Goal: Task Accomplishment & Management: Manage account settings

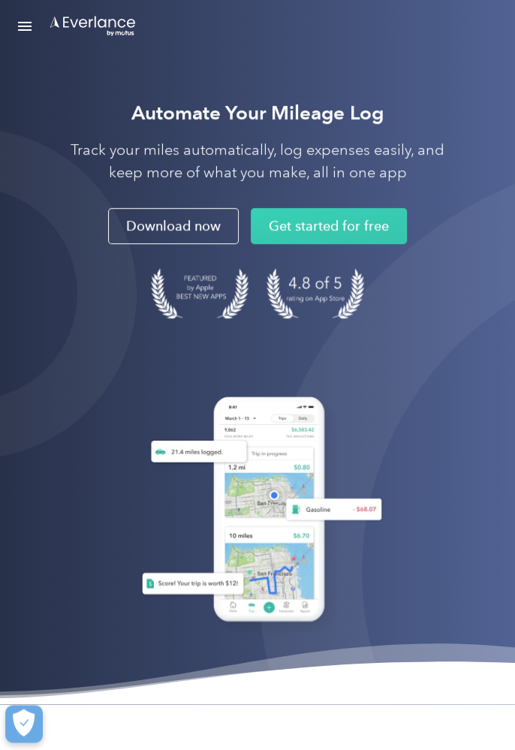
click at [25, 40] on link "Open Menu" at bounding box center [25, 26] width 26 height 29
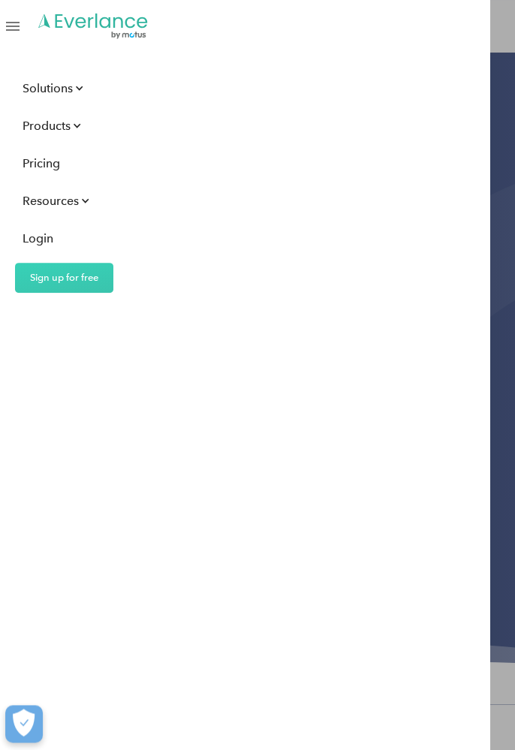
click at [36, 234] on div "Login" at bounding box center [38, 238] width 31 height 19
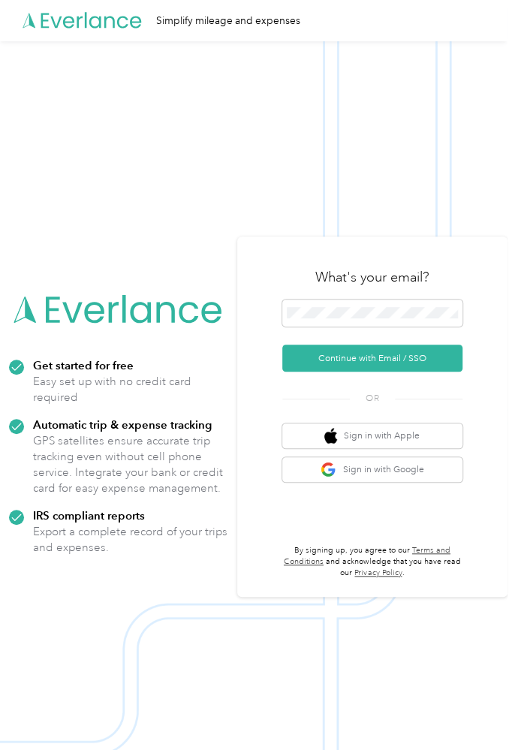
click at [398, 371] on button "Continue with Email / SSO" at bounding box center [372, 357] width 180 height 27
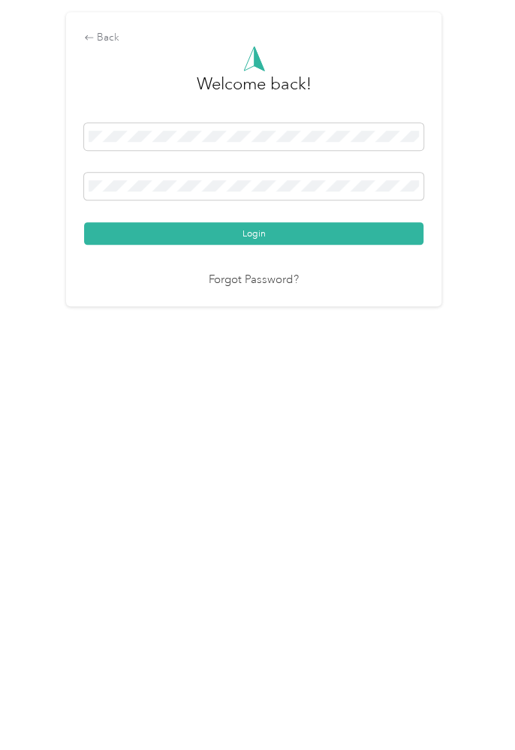
scroll to position [8, 0]
click at [292, 451] on button "Login" at bounding box center [253, 439] width 339 height 23
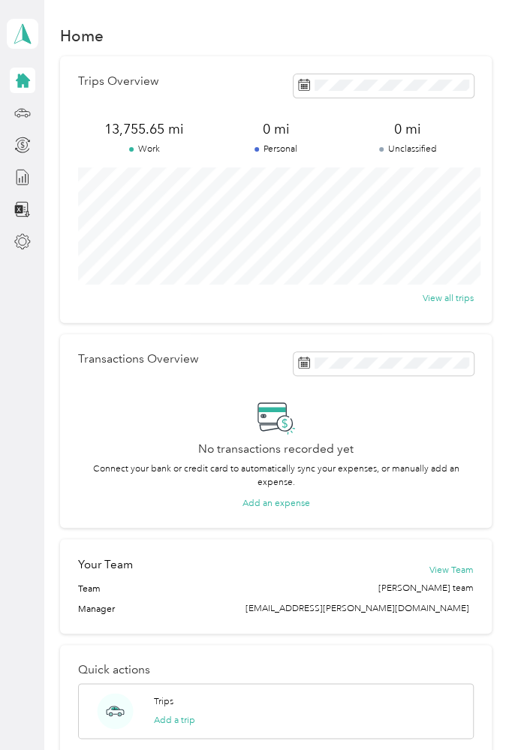
click at [30, 104] on icon at bounding box center [22, 112] width 17 height 17
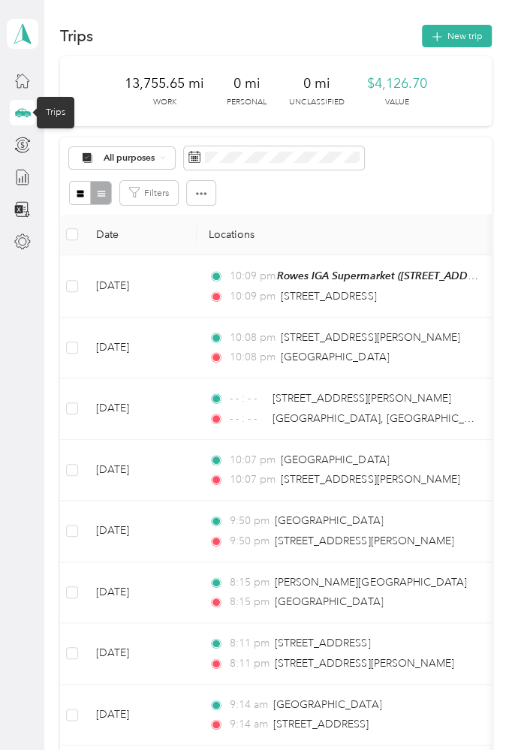
click at [463, 26] on button "New trip" at bounding box center [457, 36] width 70 height 23
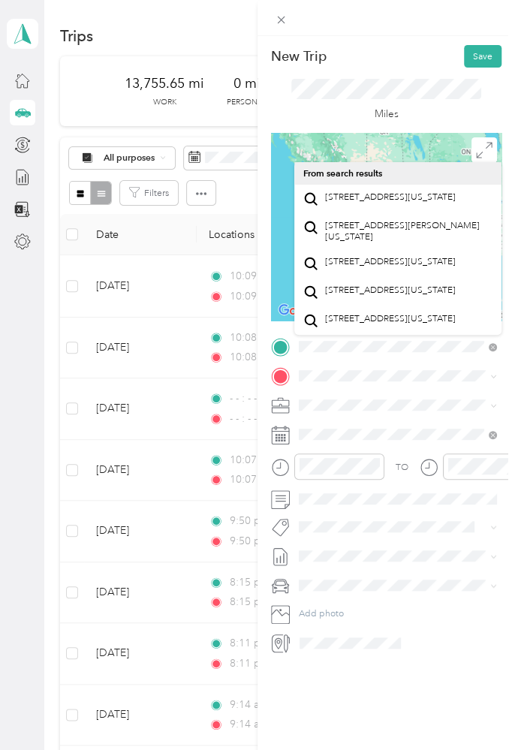
click at [364, 194] on span "[STREET_ADDRESS][US_STATE]" at bounding box center [390, 196] width 131 height 11
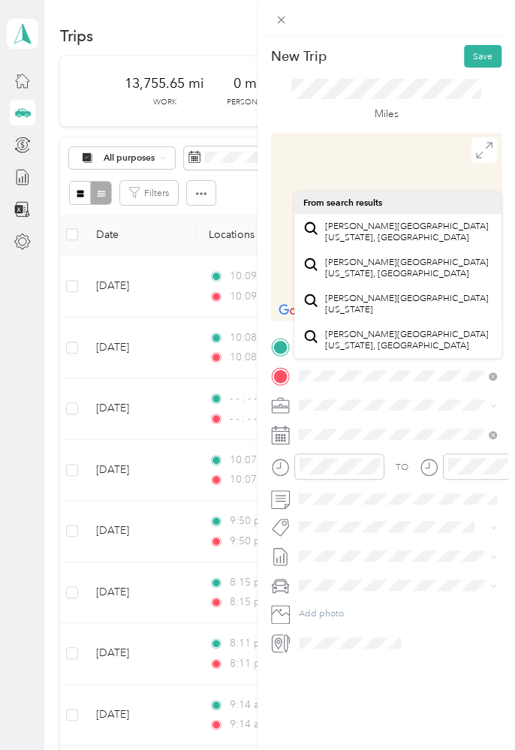
click at [425, 225] on span "[PERSON_NAME][GEOGRAPHIC_DATA][US_STATE], [GEOGRAPHIC_DATA]" at bounding box center [408, 232] width 167 height 23
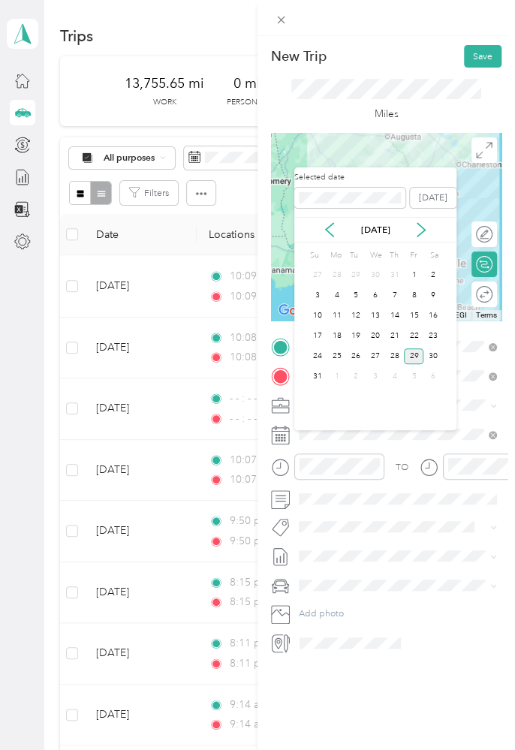
click at [343, 348] on div "25" at bounding box center [337, 356] width 20 height 16
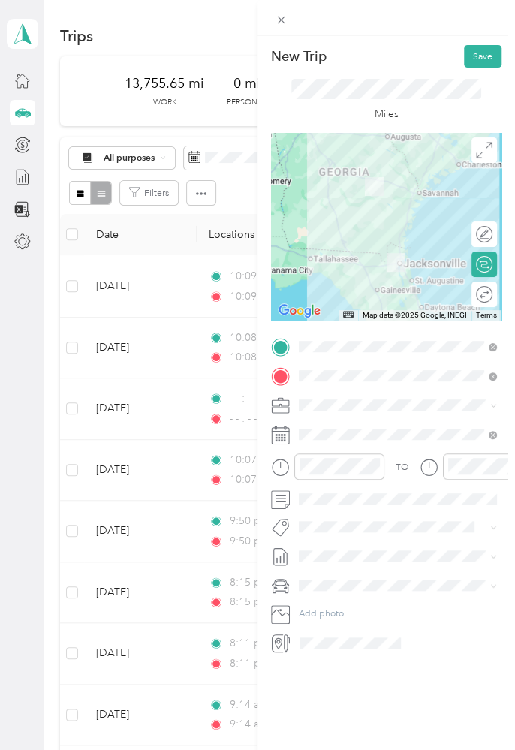
click at [381, 227] on div at bounding box center [386, 227] width 230 height 188
click at [403, 215] on div at bounding box center [386, 227] width 230 height 188
click at [481, 59] on button "Save" at bounding box center [483, 56] width 38 height 23
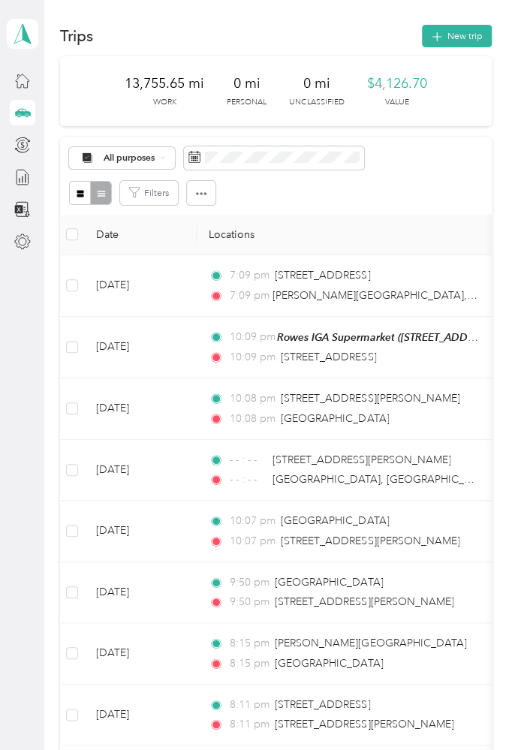
click at [468, 25] on button "New trip" at bounding box center [457, 36] width 70 height 23
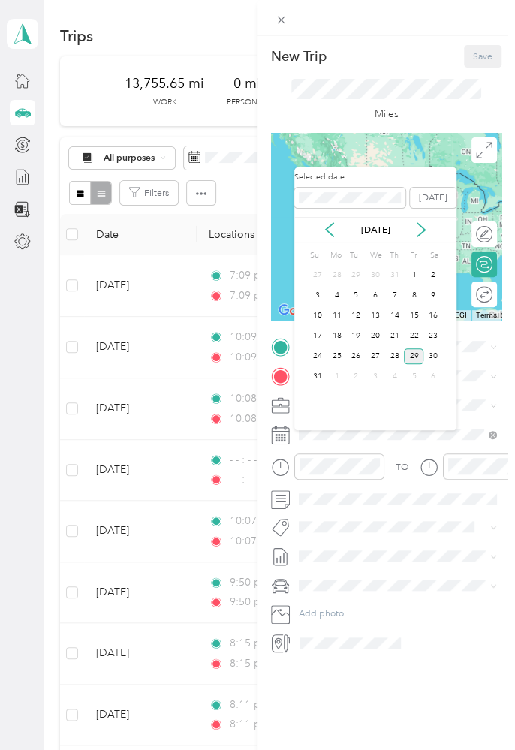
click at [344, 348] on div "25" at bounding box center [337, 356] width 20 height 16
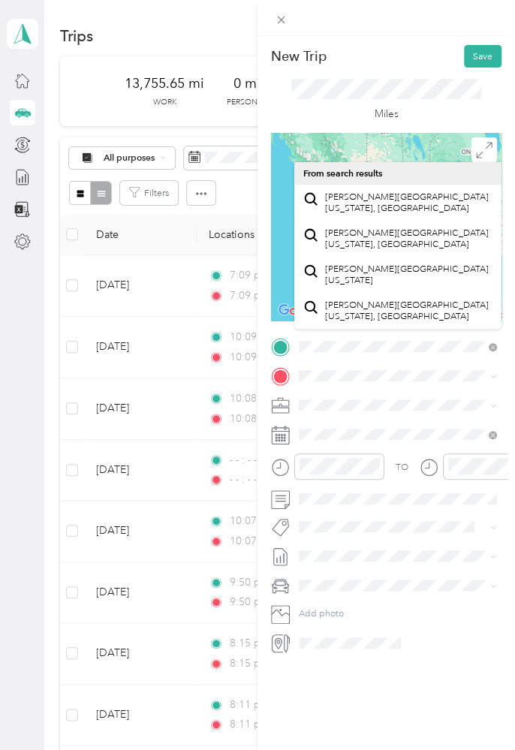
click at [392, 236] on span "[PERSON_NAME][GEOGRAPHIC_DATA][US_STATE], [GEOGRAPHIC_DATA]" at bounding box center [408, 238] width 167 height 23
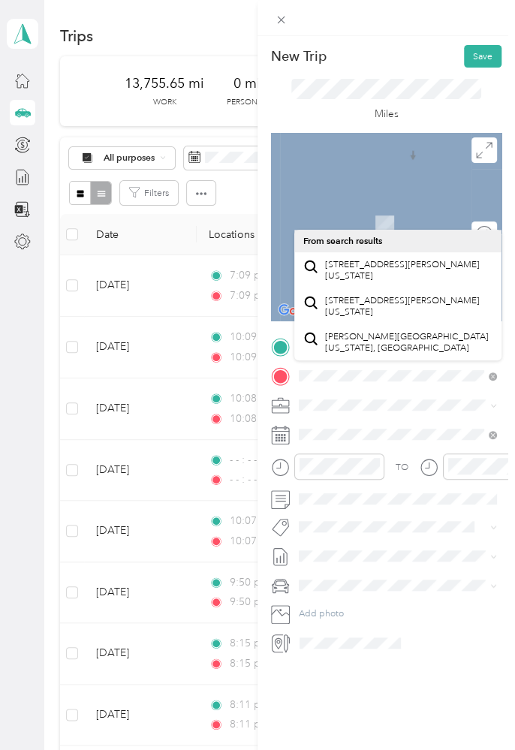
click at [446, 264] on span "[STREET_ADDRESS][PERSON_NAME][US_STATE]" at bounding box center [408, 270] width 167 height 23
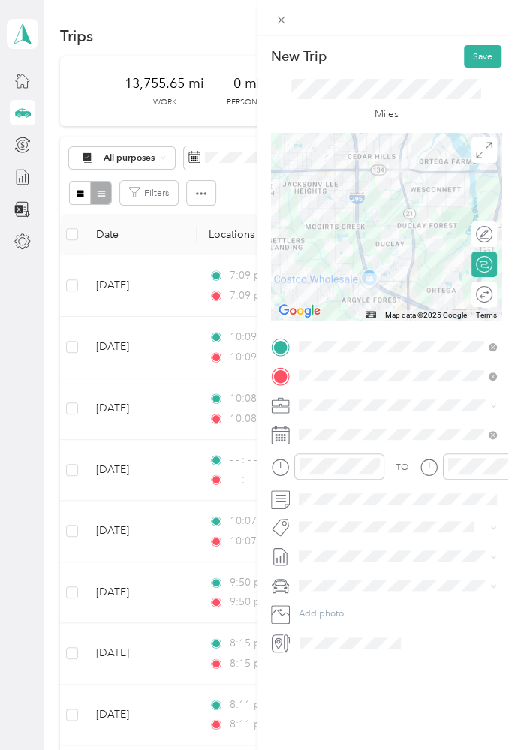
click at [357, 195] on div at bounding box center [386, 227] width 230 height 188
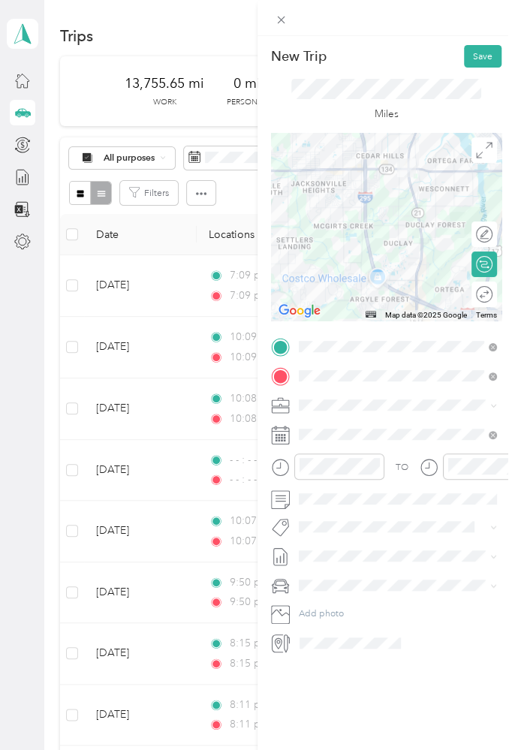
click at [424, 254] on div at bounding box center [386, 227] width 230 height 188
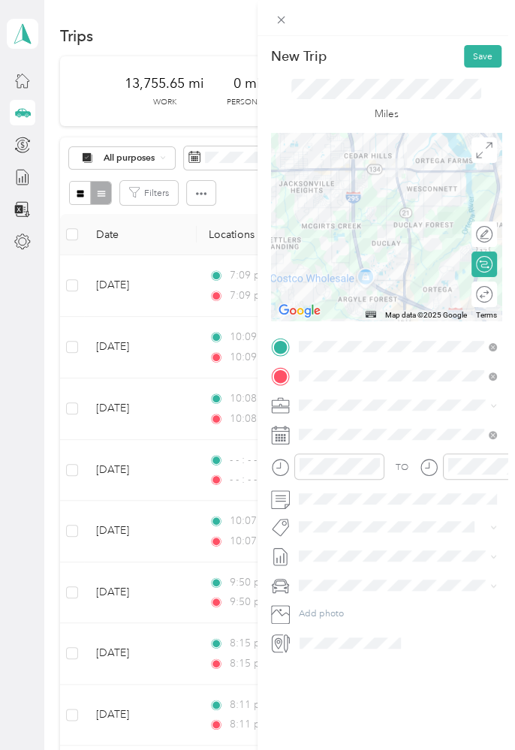
click at [382, 220] on div at bounding box center [386, 227] width 230 height 188
click at [356, 193] on div at bounding box center [386, 227] width 230 height 188
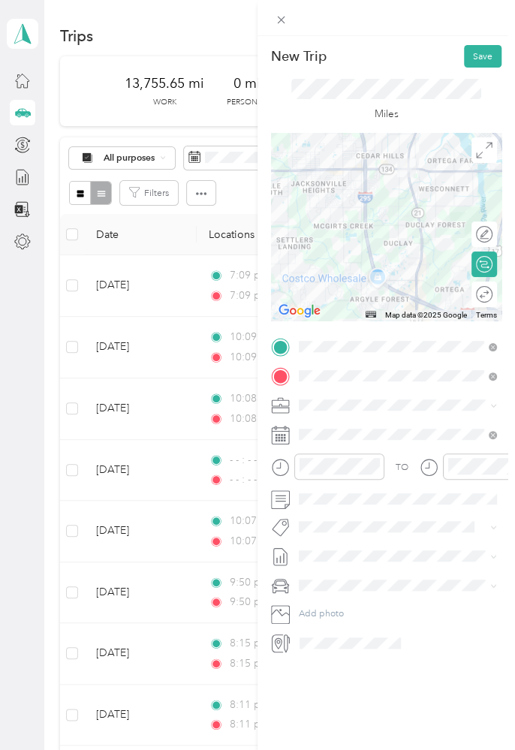
click at [482, 48] on button "Save" at bounding box center [483, 56] width 38 height 23
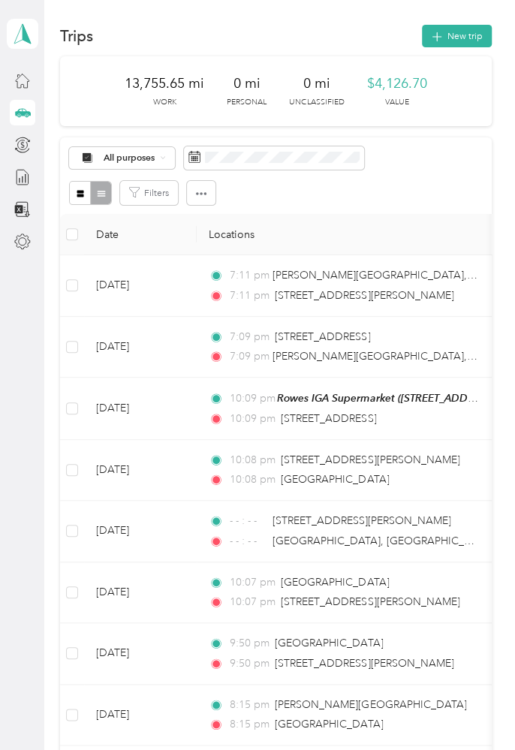
click at [468, 25] on button "New trip" at bounding box center [457, 36] width 70 height 23
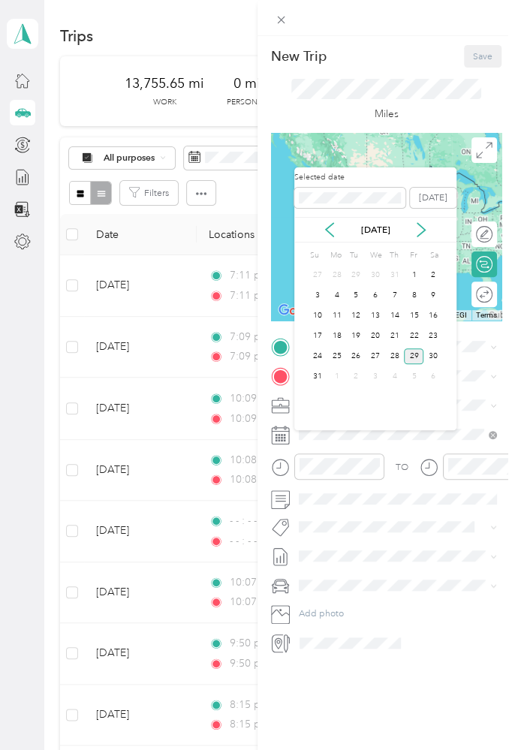
click at [361, 348] on div "26" at bounding box center [356, 356] width 20 height 16
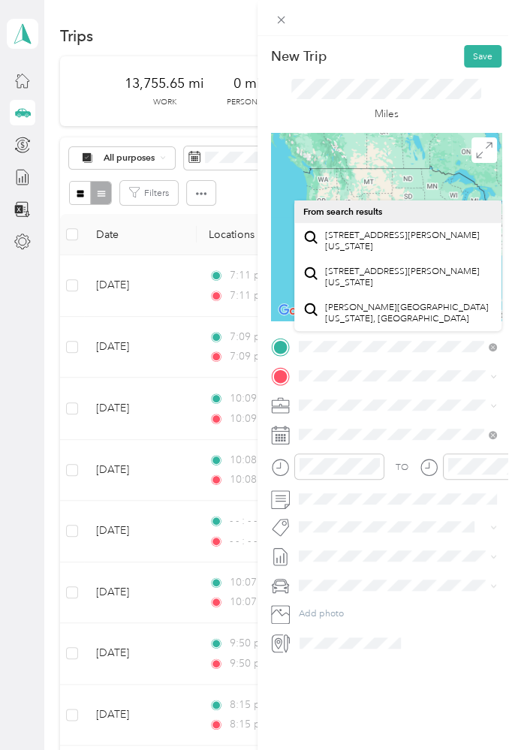
click at [444, 240] on span "[STREET_ADDRESS][PERSON_NAME][US_STATE]" at bounding box center [408, 241] width 167 height 23
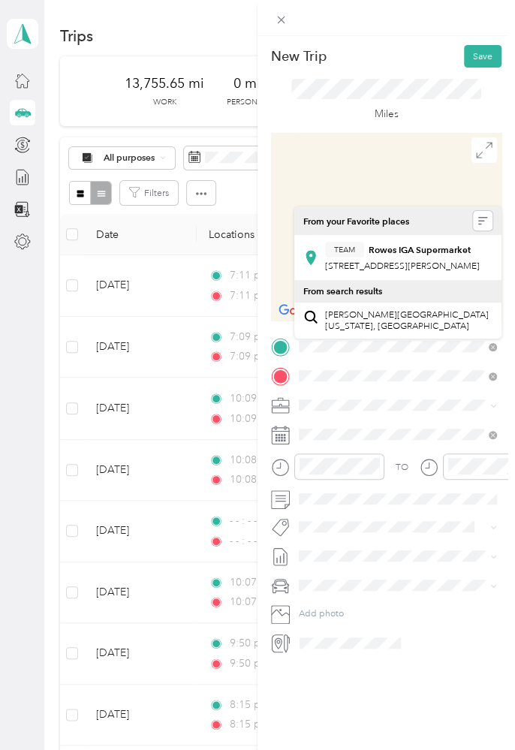
click at [433, 255] on div "TEAM Rowes IGA Supermarket" at bounding box center [402, 250] width 155 height 16
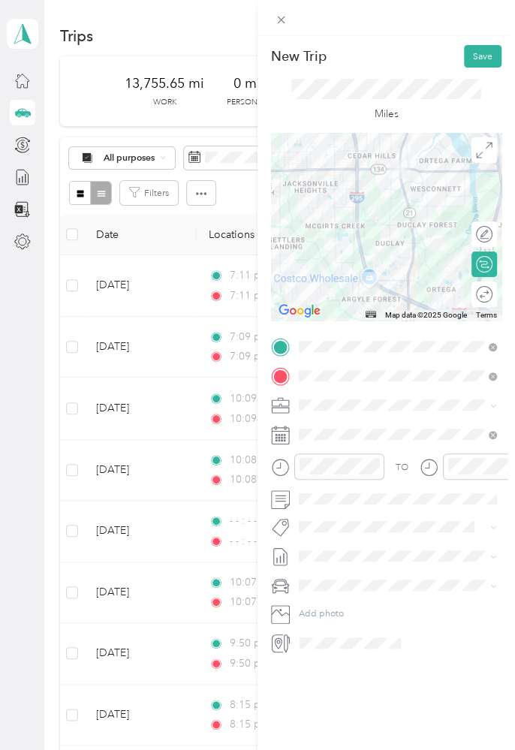
click at [407, 296] on div at bounding box center [386, 227] width 230 height 188
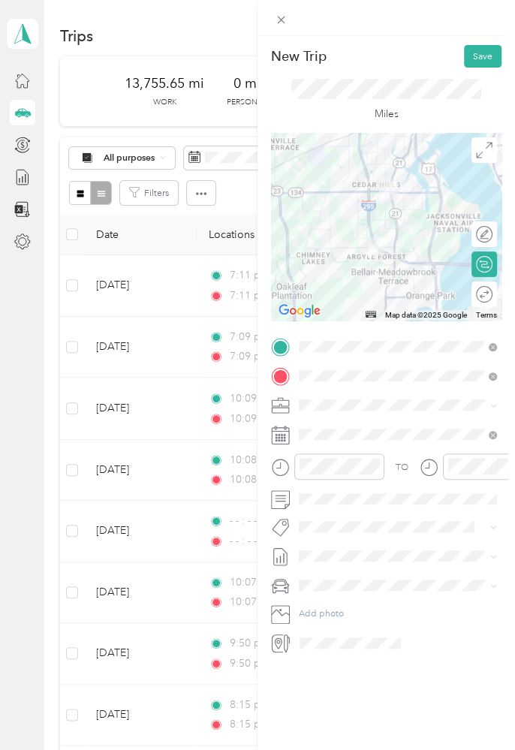
click at [479, 52] on button "Save" at bounding box center [483, 56] width 38 height 23
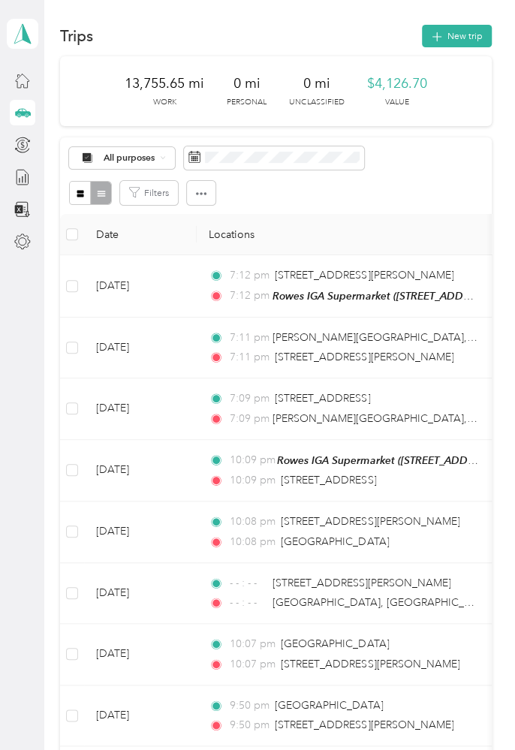
click at [454, 32] on button "New trip" at bounding box center [457, 36] width 70 height 23
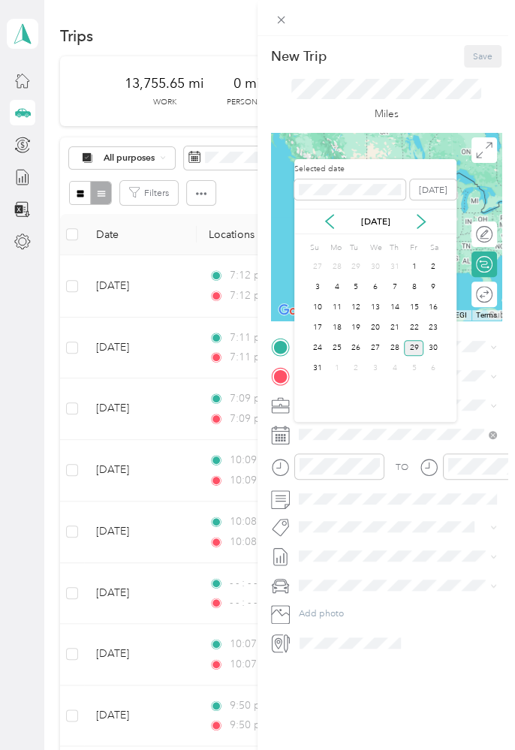
click at [366, 342] on div "27" at bounding box center [375, 348] width 20 height 16
click at [356, 345] on div "26" at bounding box center [356, 348] width 20 height 16
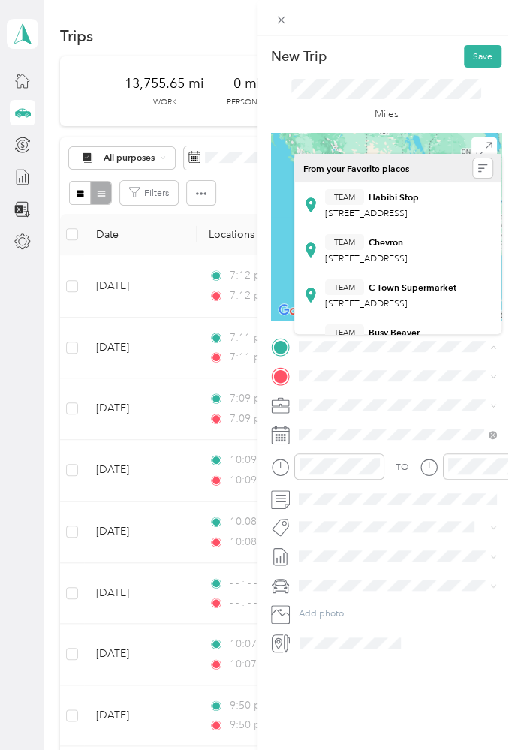
click at [191, 350] on div "New Trip Save This trip cannot be edited because it is either under review, app…" at bounding box center [257, 375] width 515 height 750
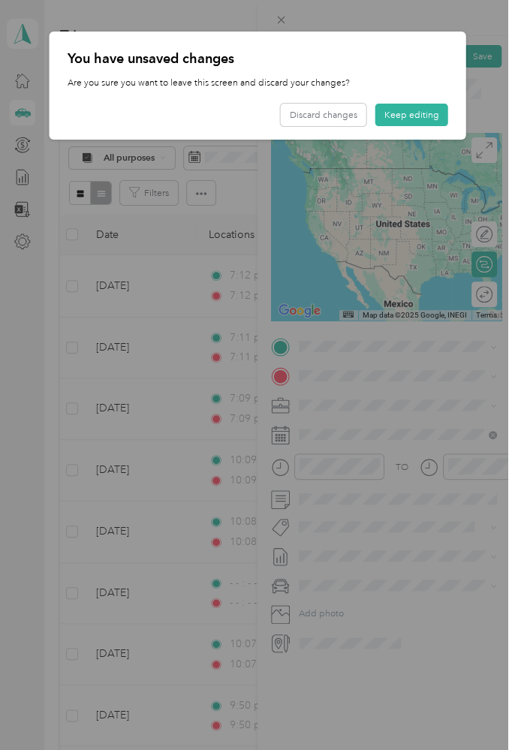
click at [422, 105] on button "Keep editing" at bounding box center [411, 115] width 73 height 23
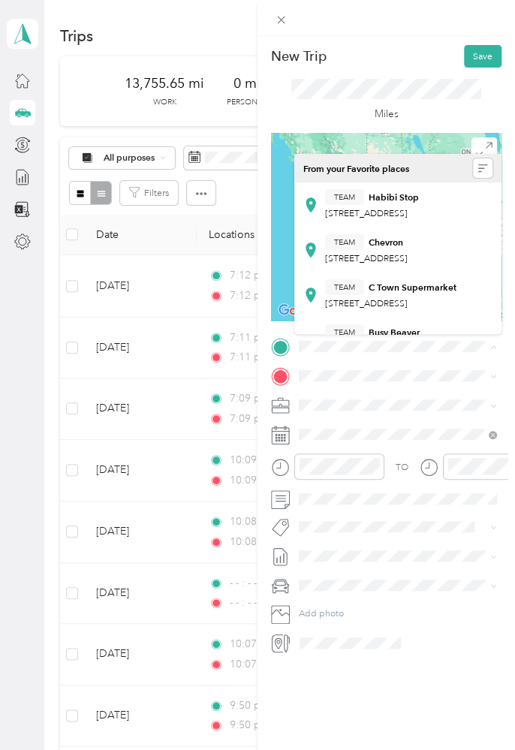
click at [180, 288] on div "New Trip Save This trip cannot be edited because it is either under review, app…" at bounding box center [257, 375] width 515 height 750
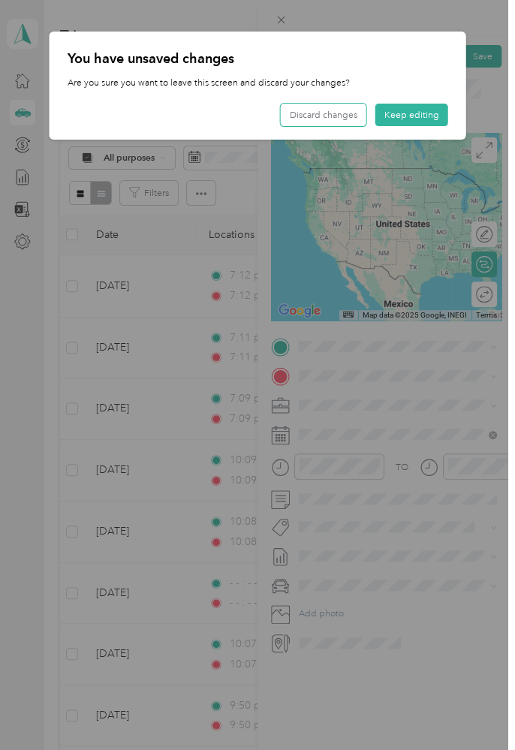
click at [320, 117] on button "Discard changes" at bounding box center [324, 115] width 86 height 23
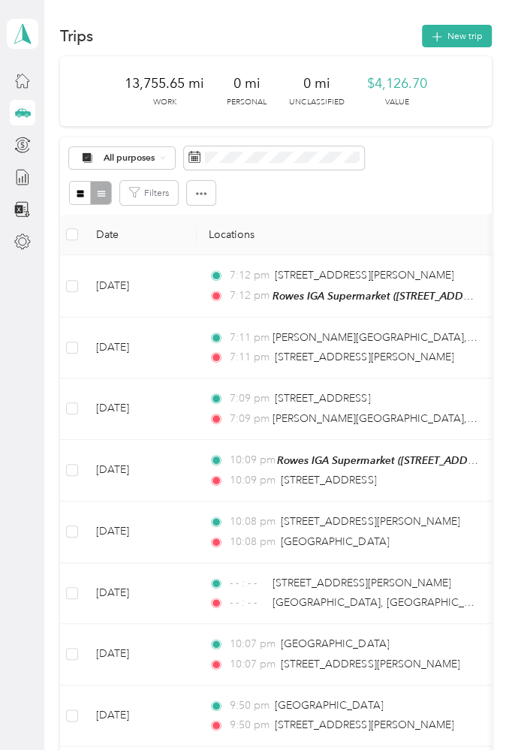
click at [474, 41] on button "New trip" at bounding box center [457, 36] width 70 height 23
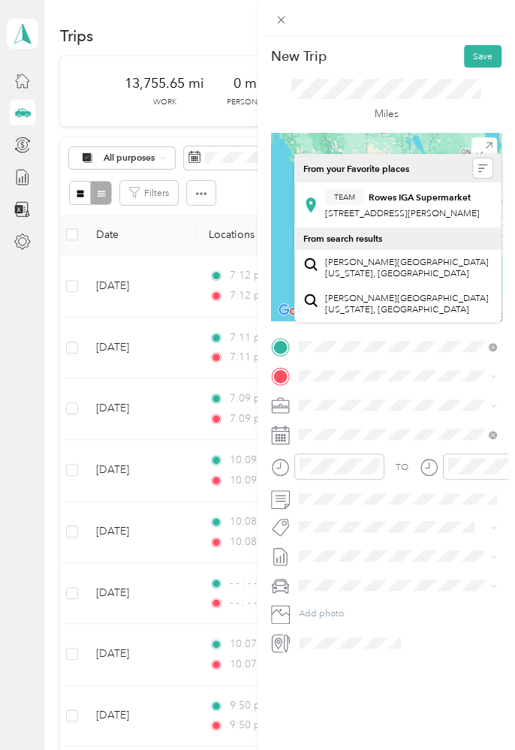
click at [409, 205] on div "TEAM Rowes IGA Supermarket [STREET_ADDRESS][PERSON_NAME]" at bounding box center [402, 205] width 155 height 32
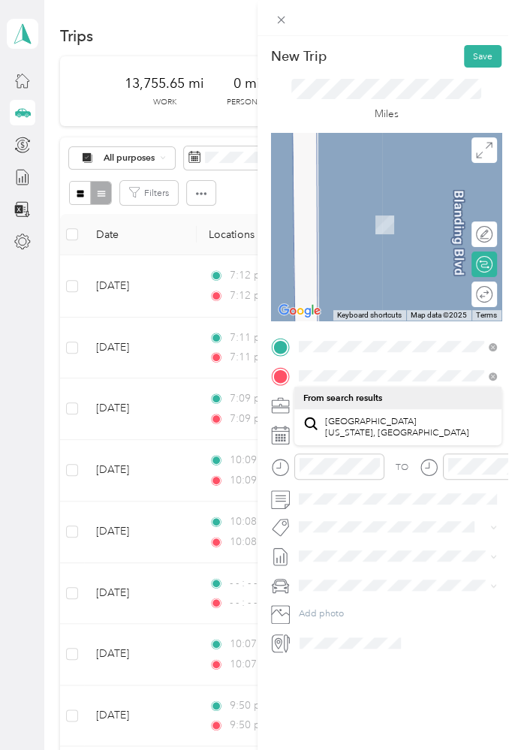
click at [366, 430] on span "[GEOGRAPHIC_DATA] [US_STATE], [GEOGRAPHIC_DATA]" at bounding box center [397, 427] width 144 height 23
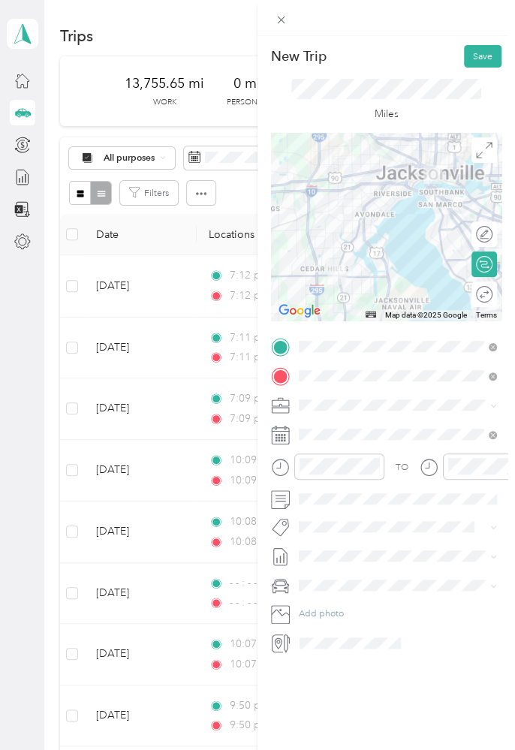
click at [340, 201] on div at bounding box center [386, 227] width 230 height 188
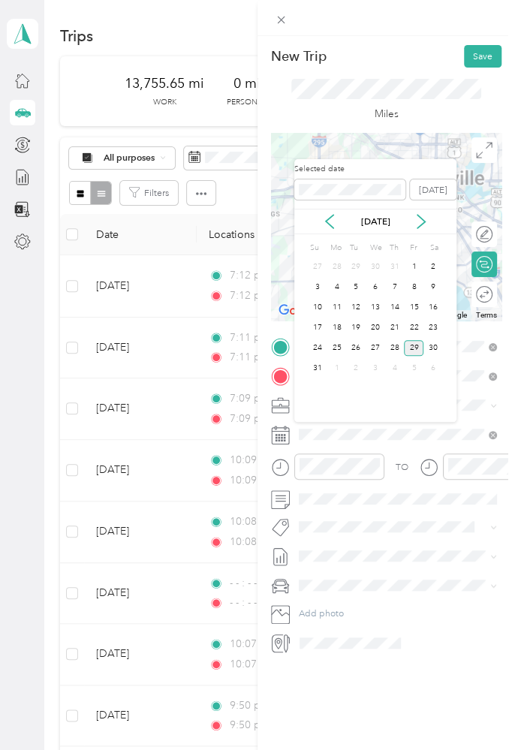
click at [364, 342] on div "26" at bounding box center [356, 348] width 20 height 16
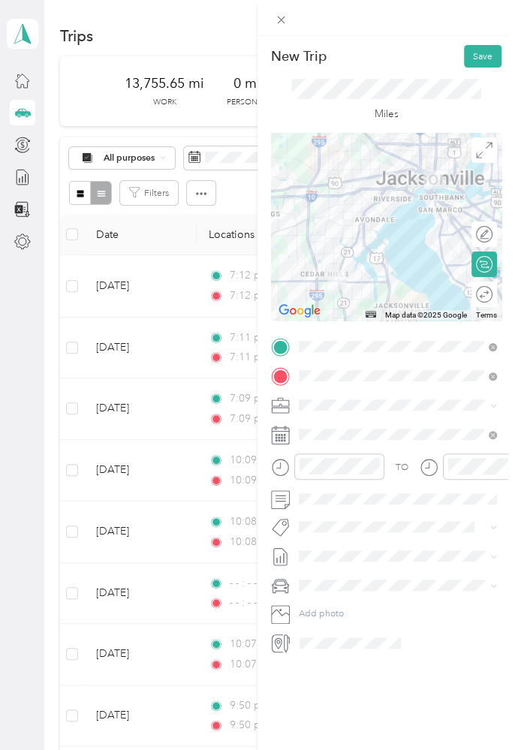
click at [498, 51] on button "Save" at bounding box center [483, 56] width 38 height 23
click at [488, 46] on button "Save" at bounding box center [483, 56] width 38 height 23
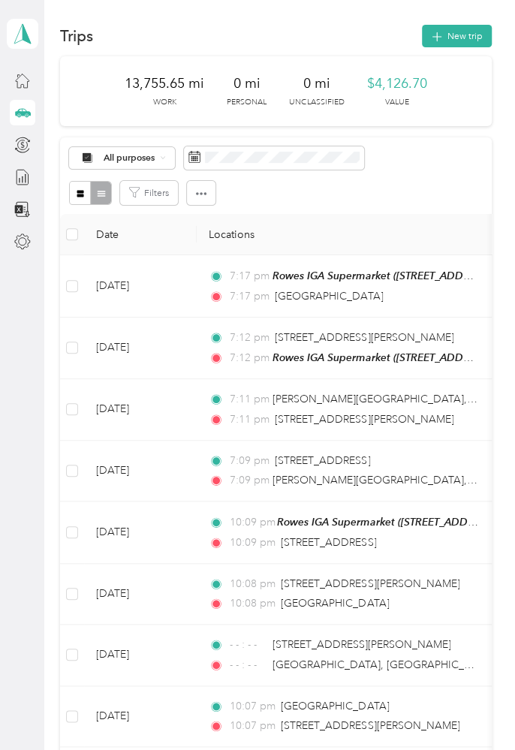
click at [460, 33] on button "New trip" at bounding box center [457, 36] width 70 height 23
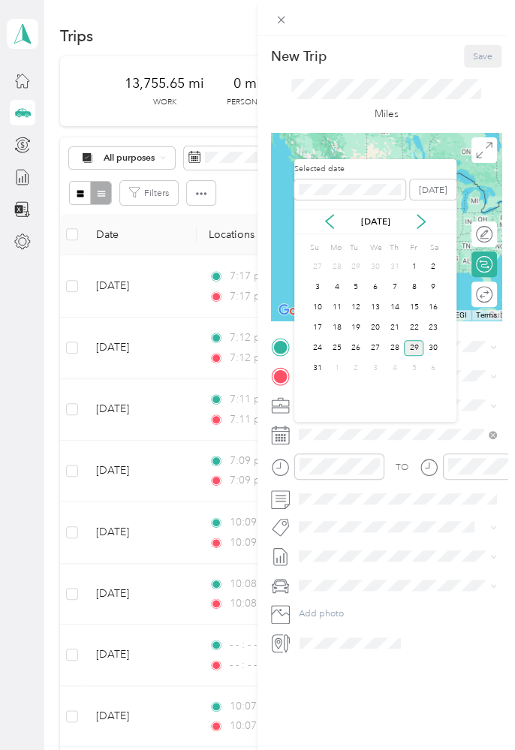
click at [364, 340] on div "26" at bounding box center [356, 348] width 20 height 16
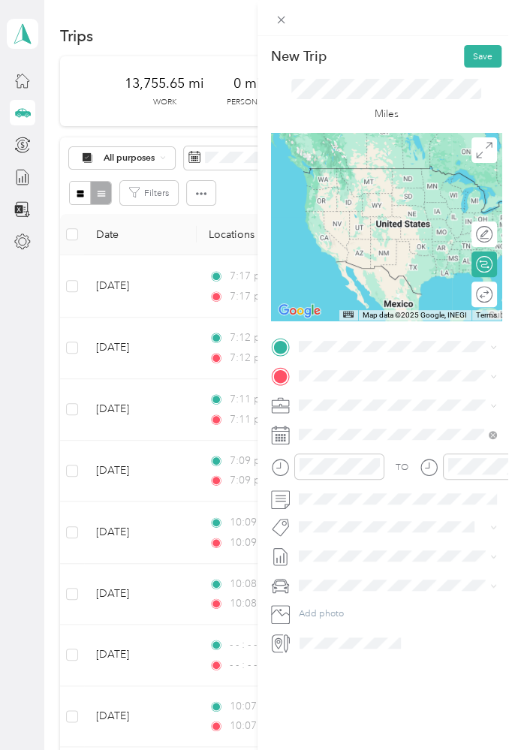
click at [166, 291] on div "New Trip Save This trip cannot be edited because it is either under review, app…" at bounding box center [257, 375] width 515 height 750
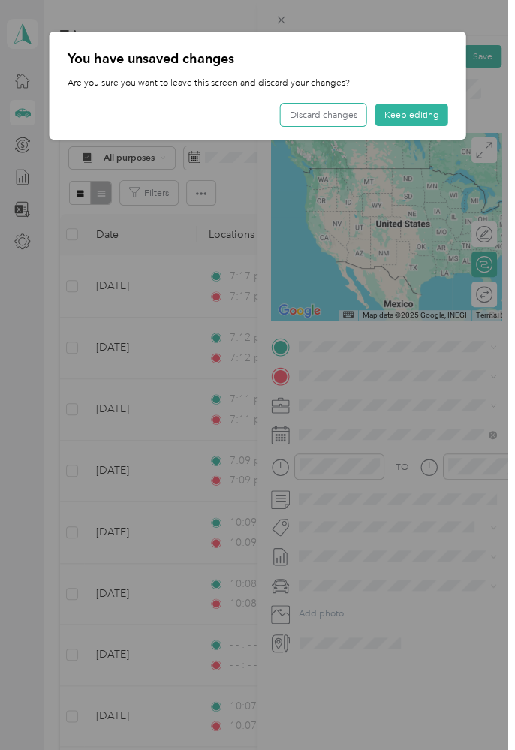
click at [323, 109] on button "Discard changes" at bounding box center [324, 115] width 86 height 23
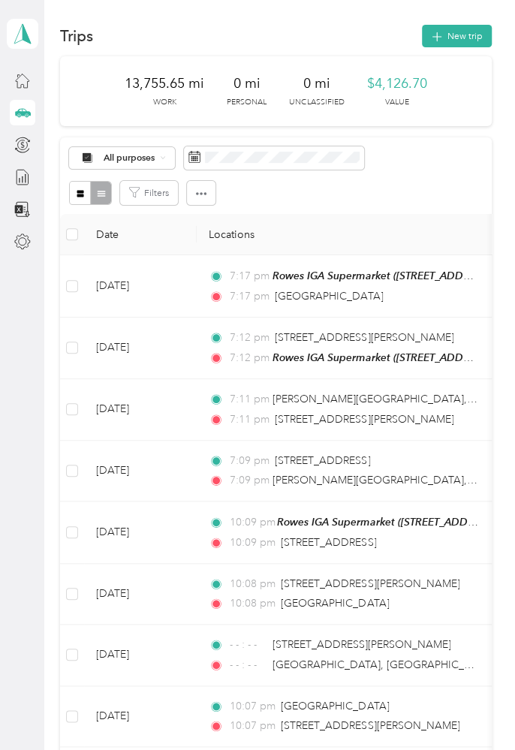
click at [459, 32] on button "New trip" at bounding box center [457, 36] width 70 height 23
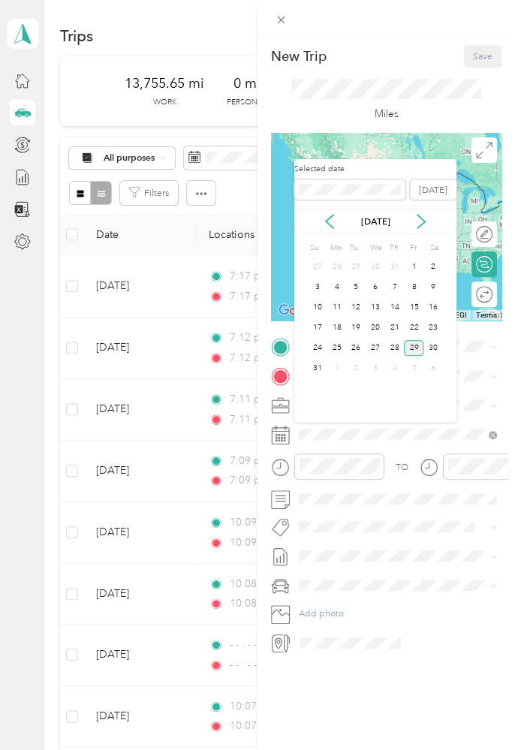
click at [364, 341] on div "26" at bounding box center [356, 348] width 20 height 16
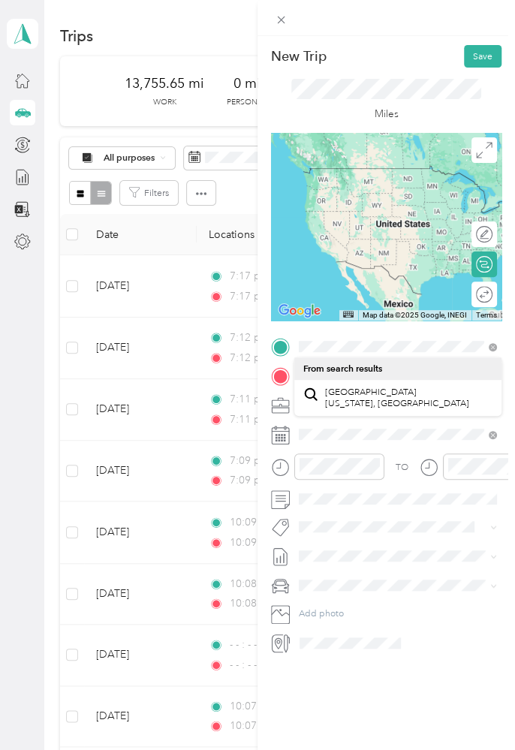
click at [401, 398] on span "[GEOGRAPHIC_DATA] [US_STATE], [GEOGRAPHIC_DATA]" at bounding box center [397, 397] width 144 height 23
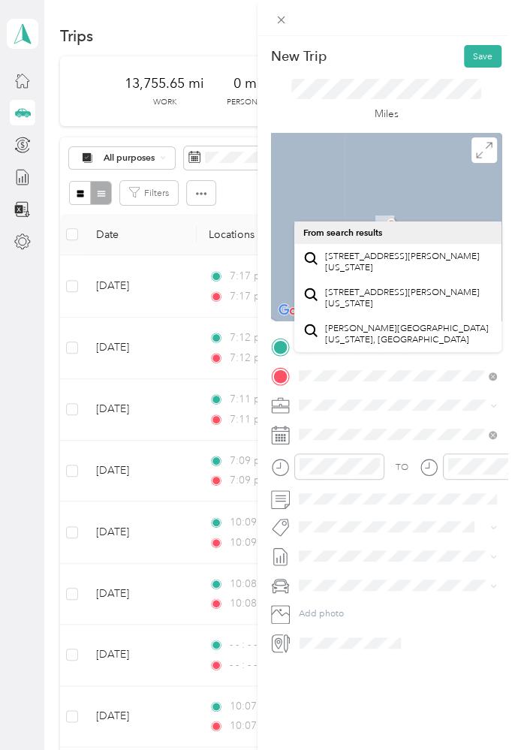
click at [450, 271] on span "[STREET_ADDRESS][PERSON_NAME][US_STATE]" at bounding box center [408, 262] width 167 height 23
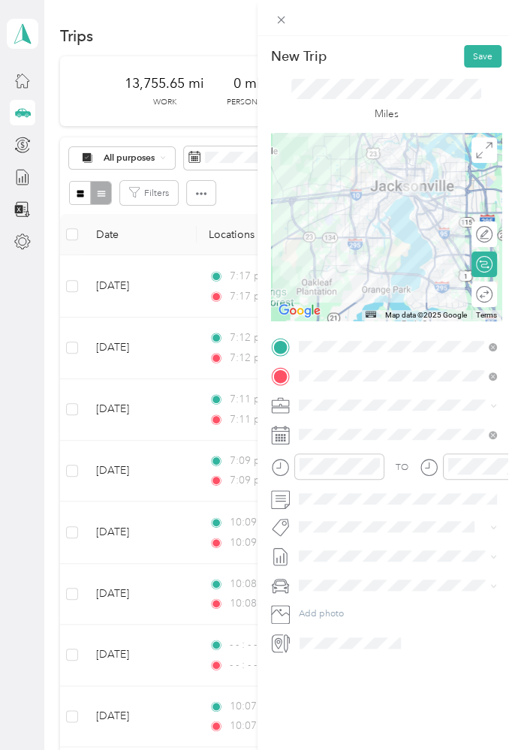
click at [374, 208] on div at bounding box center [386, 227] width 230 height 188
click at [367, 195] on div at bounding box center [386, 227] width 230 height 188
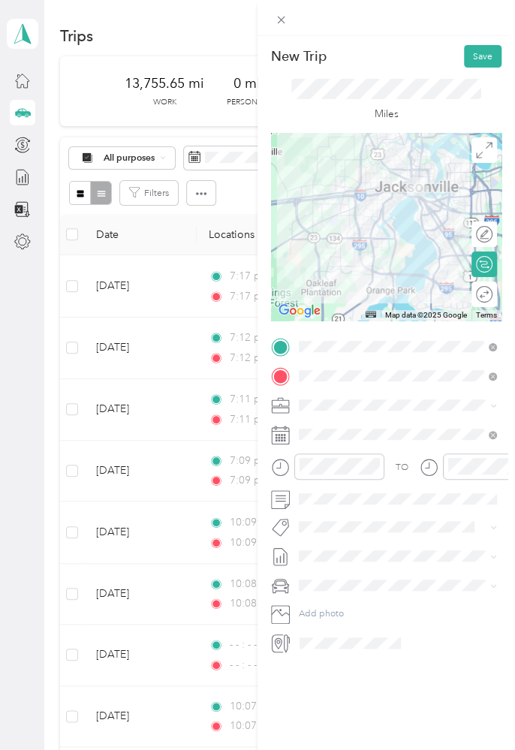
click at [486, 53] on button "Save" at bounding box center [483, 56] width 38 height 23
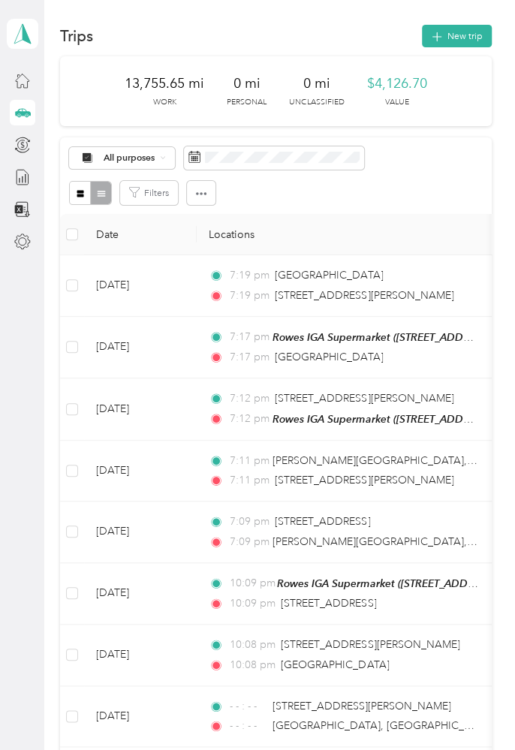
click at [489, 25] on button "New trip" at bounding box center [457, 36] width 70 height 23
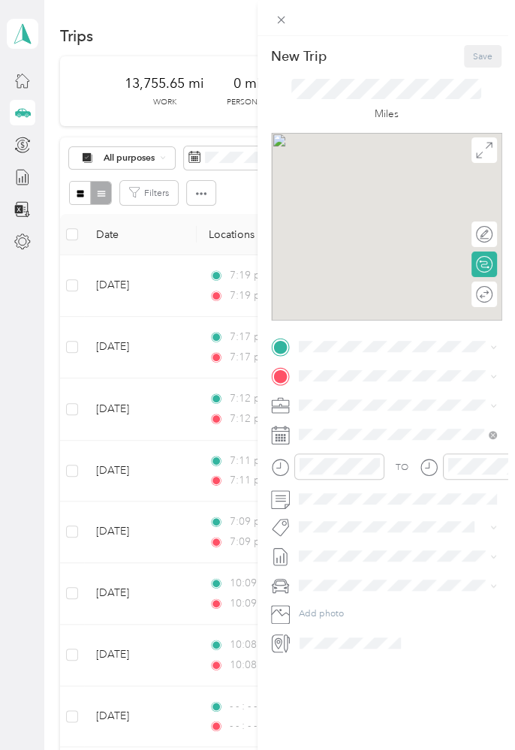
scroll to position [37, 0]
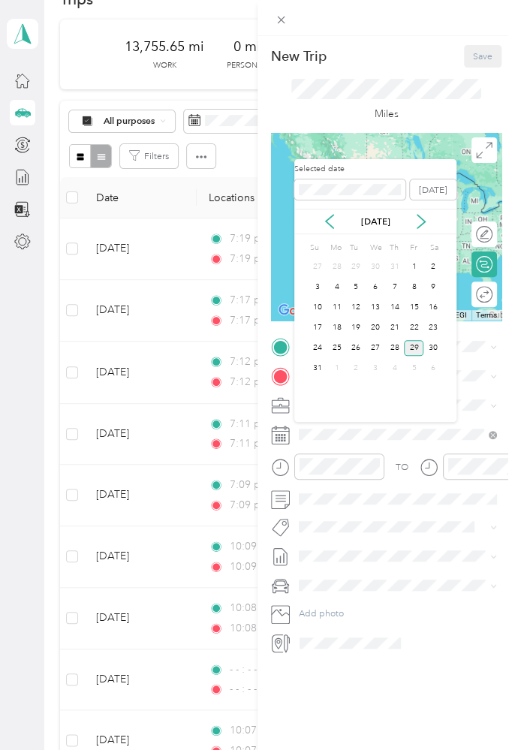
click at [375, 345] on div "27" at bounding box center [375, 348] width 20 height 16
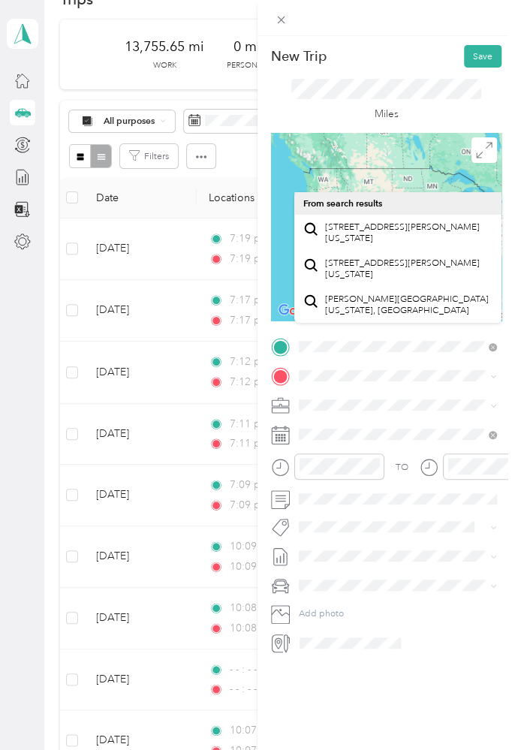
click at [454, 239] on span "[STREET_ADDRESS][PERSON_NAME][US_STATE]" at bounding box center [408, 232] width 167 height 23
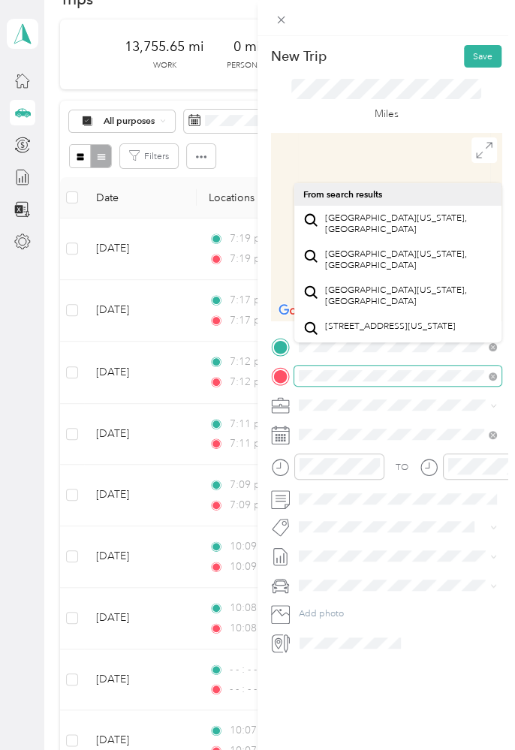
scroll to position [31, 0]
click at [434, 331] on span "[STREET_ADDRESS][US_STATE]" at bounding box center [390, 325] width 131 height 11
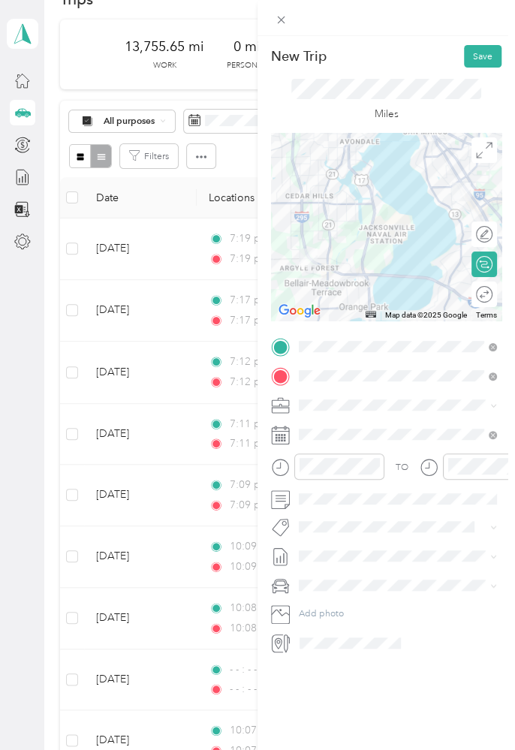
click at [464, 164] on div at bounding box center [386, 227] width 230 height 188
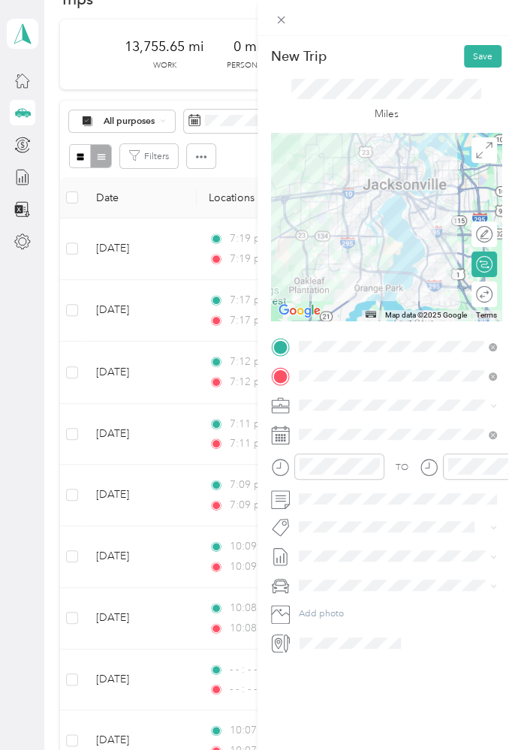
click at [474, 66] on button "Save" at bounding box center [483, 56] width 38 height 23
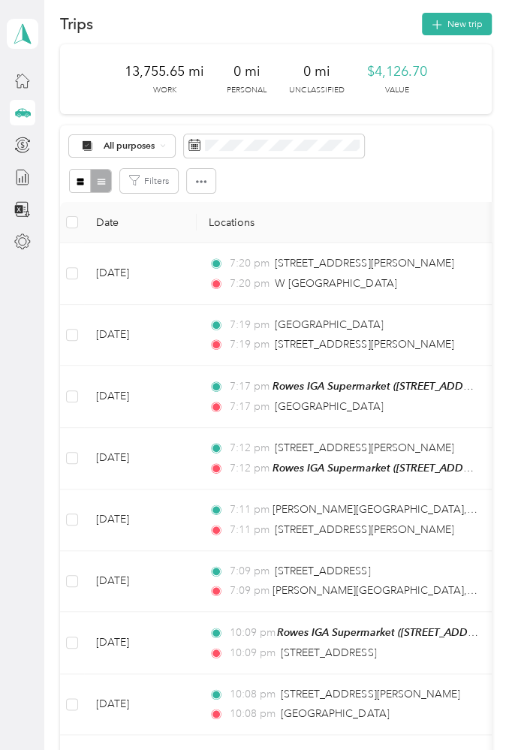
scroll to position [0, 0]
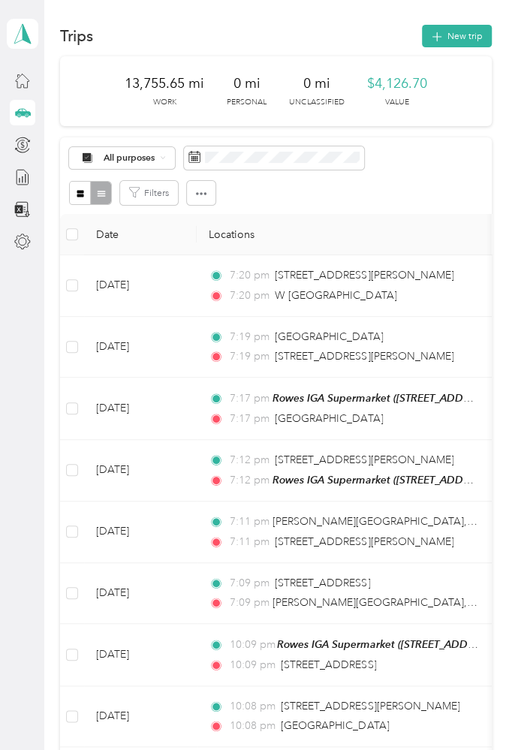
click at [469, 28] on button "New trip" at bounding box center [457, 36] width 70 height 23
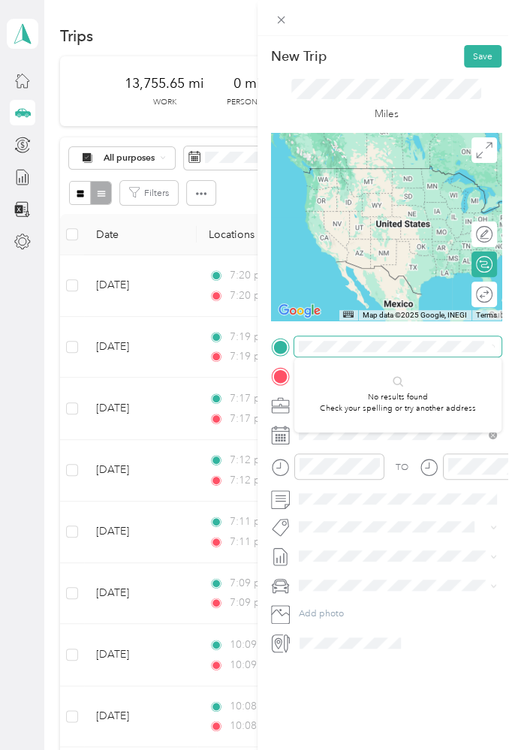
scroll to position [0, 2]
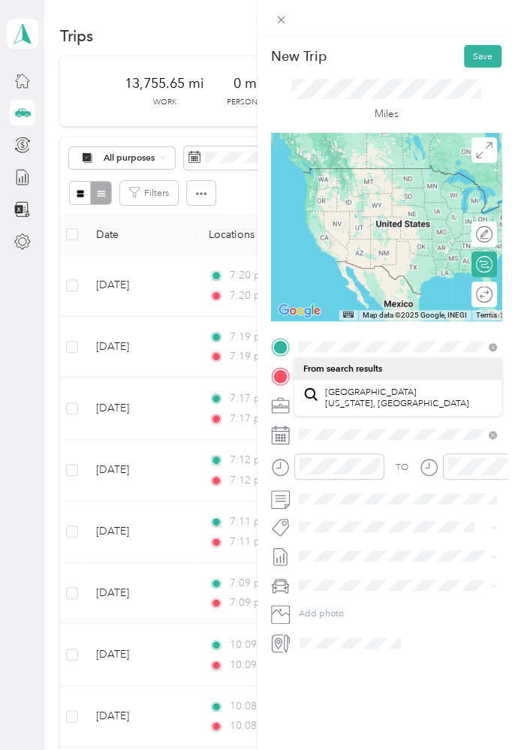
click at [418, 401] on div "[GEOGRAPHIC_DATA] [US_STATE], [GEOGRAPHIC_DATA]" at bounding box center [397, 397] width 189 height 27
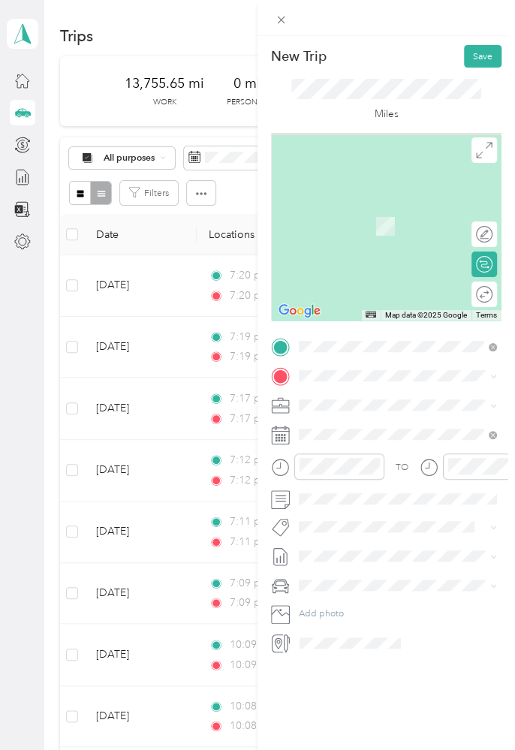
scroll to position [0, 0]
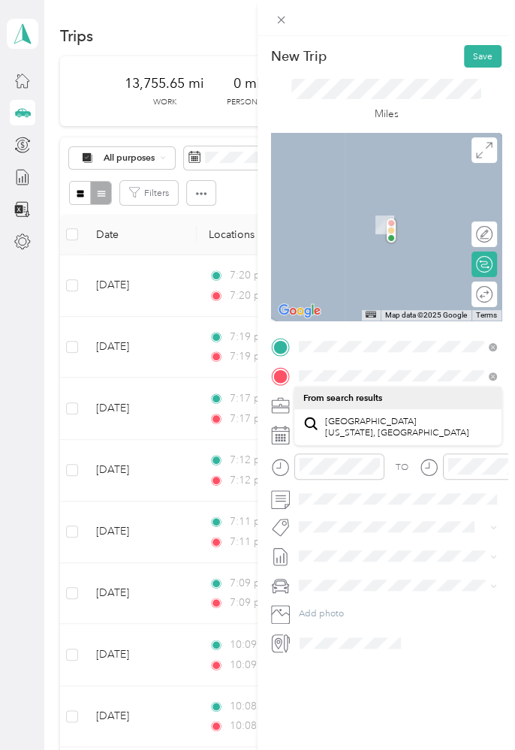
click at [390, 428] on span "[GEOGRAPHIC_DATA] [US_STATE], [GEOGRAPHIC_DATA]" at bounding box center [397, 427] width 144 height 23
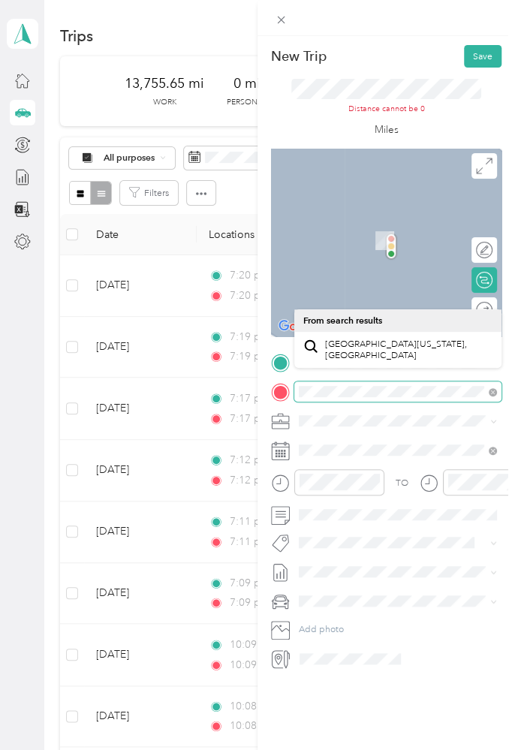
scroll to position [0, 90]
click at [381, 348] on span "[GEOGRAPHIC_DATA][US_STATE], [GEOGRAPHIC_DATA]" at bounding box center [408, 349] width 167 height 23
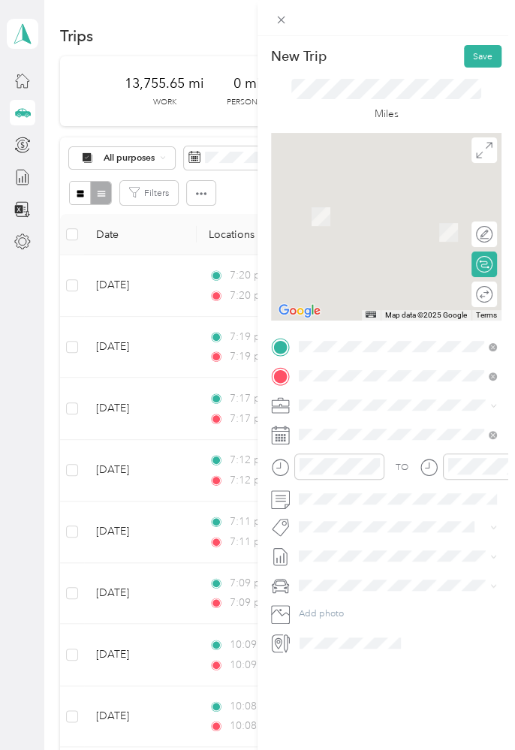
scroll to position [0, 0]
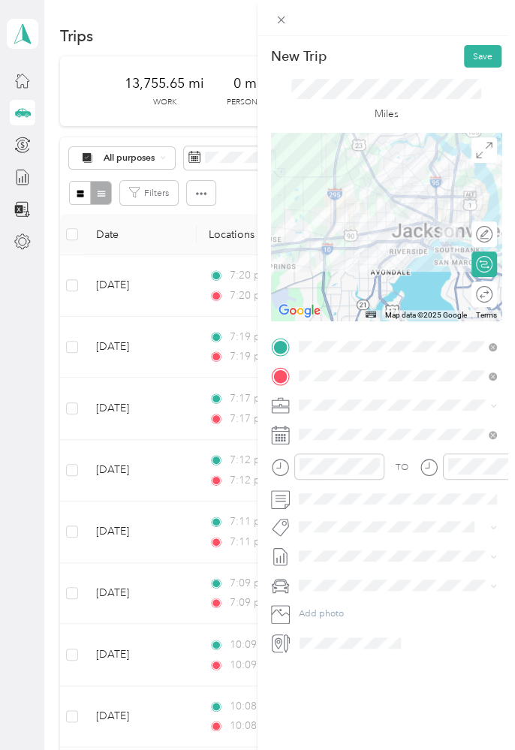
click at [377, 224] on div at bounding box center [386, 227] width 230 height 188
click at [301, 245] on div at bounding box center [386, 227] width 230 height 188
click at [402, 195] on div at bounding box center [386, 227] width 230 height 188
click at [344, 237] on div at bounding box center [386, 227] width 230 height 188
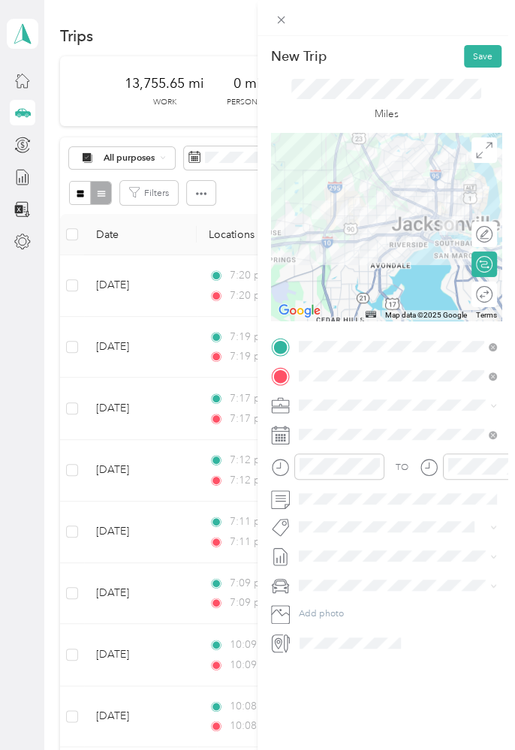
click at [338, 239] on div at bounding box center [386, 227] width 230 height 188
click at [371, 223] on div at bounding box center [386, 227] width 230 height 188
click at [341, 177] on div at bounding box center [386, 227] width 230 height 188
click at [413, 196] on div at bounding box center [386, 227] width 230 height 188
click at [311, 239] on div at bounding box center [386, 227] width 230 height 188
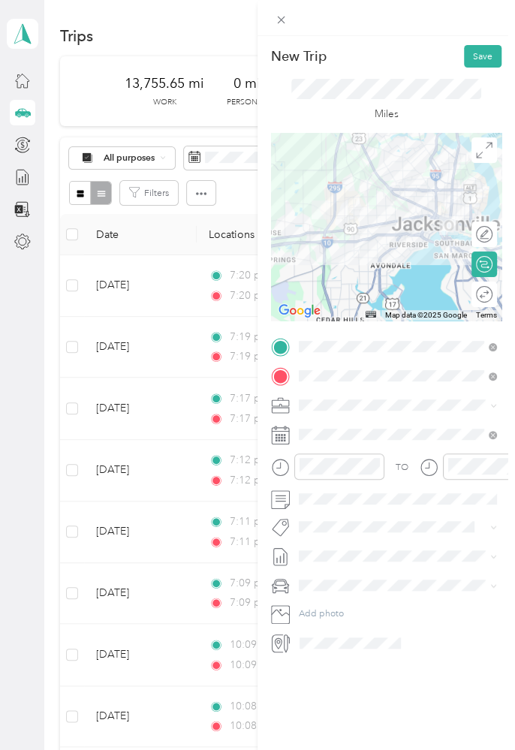
click at [354, 227] on div at bounding box center [386, 227] width 230 height 188
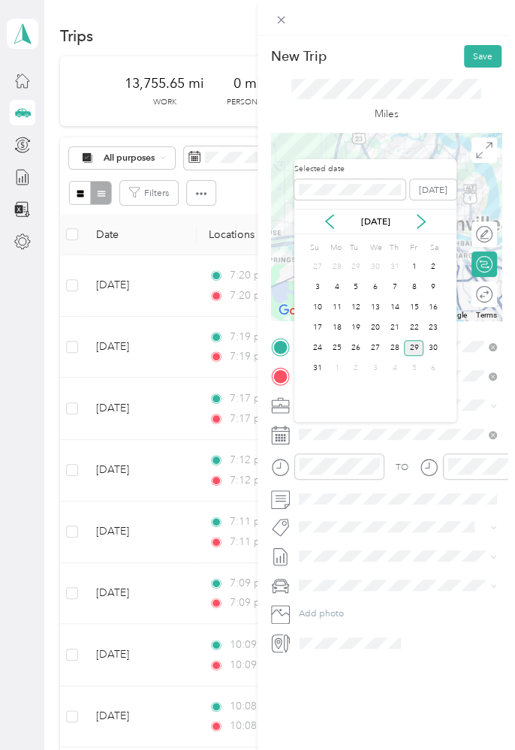
click at [378, 341] on div "27" at bounding box center [375, 348] width 20 height 16
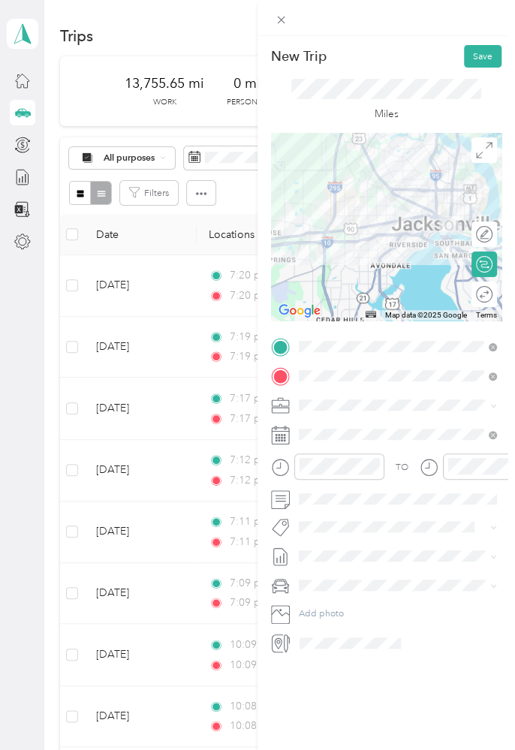
click at [478, 59] on button "Save" at bounding box center [483, 56] width 38 height 23
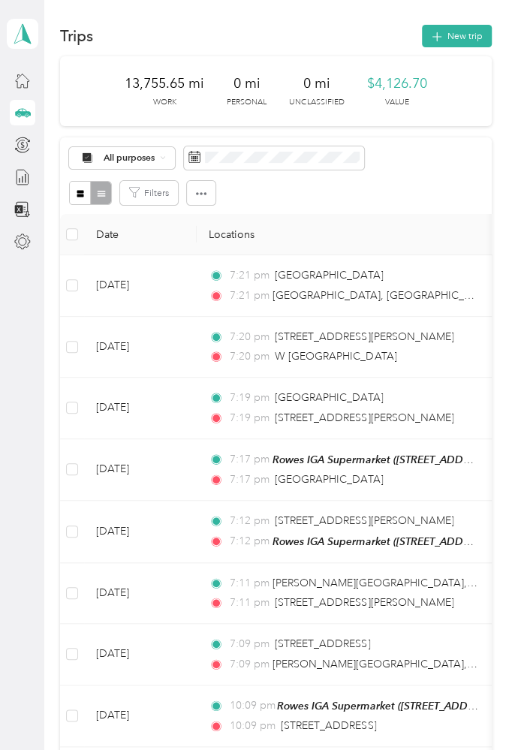
click at [477, 28] on button "New trip" at bounding box center [457, 36] width 70 height 23
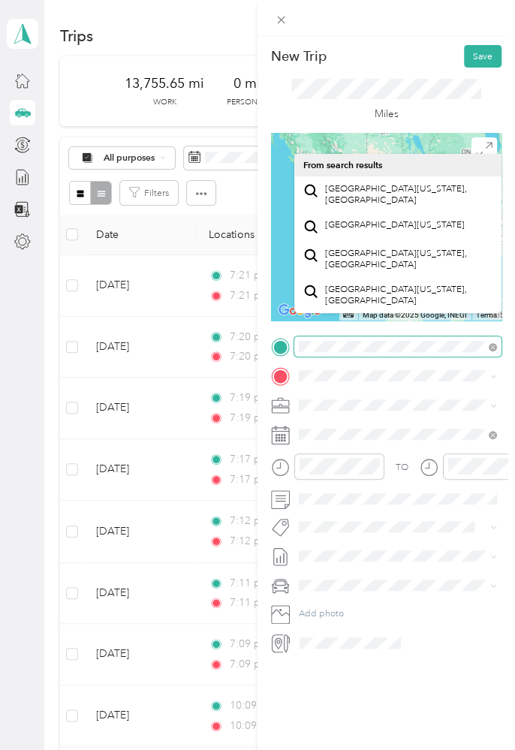
scroll to position [0, 4]
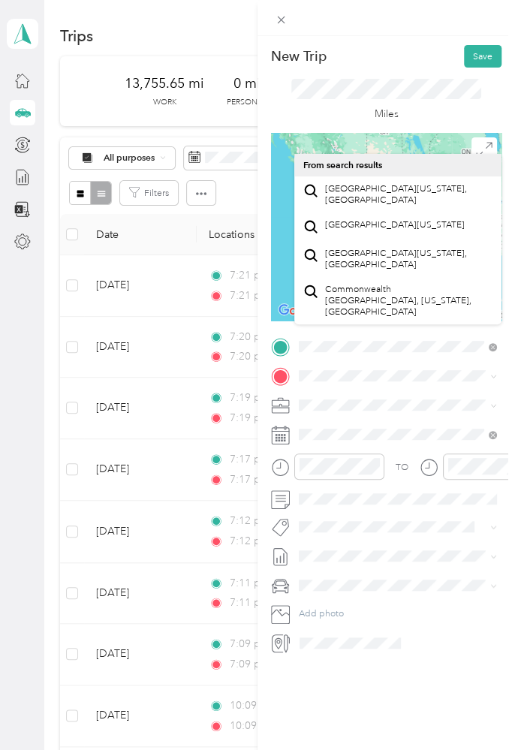
click at [373, 197] on span "[GEOGRAPHIC_DATA][US_STATE], [GEOGRAPHIC_DATA]" at bounding box center [408, 194] width 167 height 23
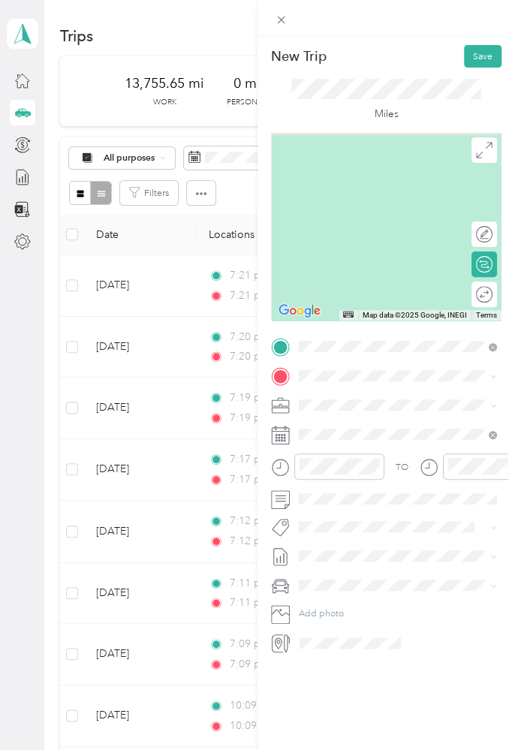
scroll to position [0, 0]
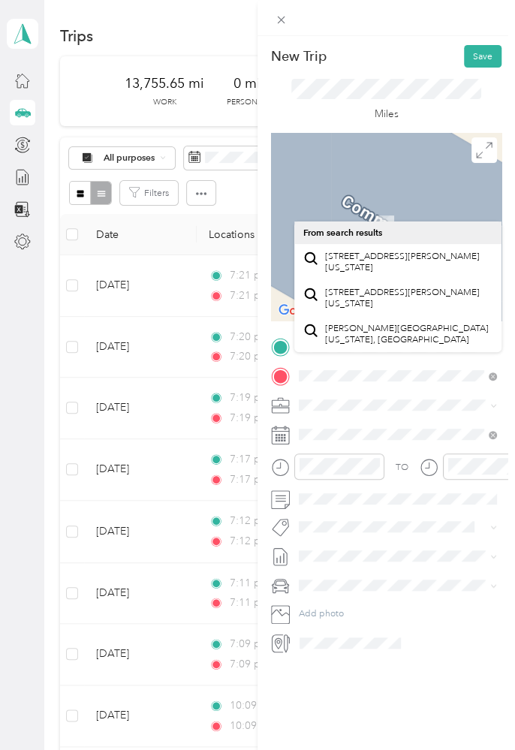
click at [431, 261] on span "[STREET_ADDRESS][PERSON_NAME][US_STATE]" at bounding box center [408, 262] width 167 height 23
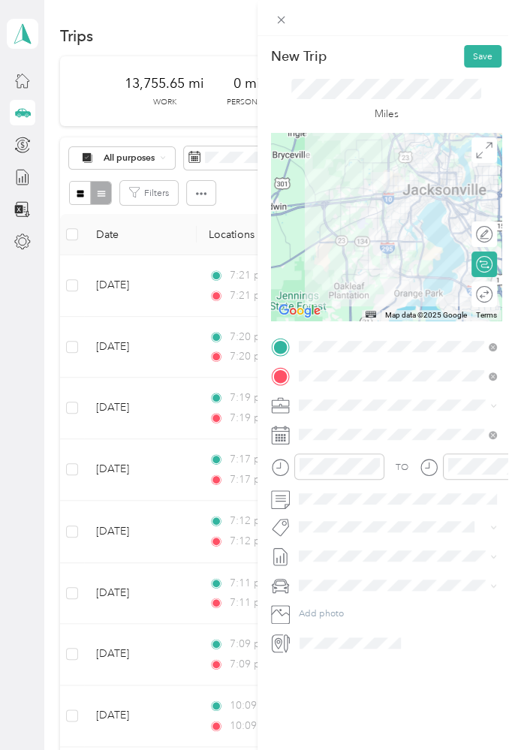
click at [349, 413] on span at bounding box center [397, 405] width 207 height 20
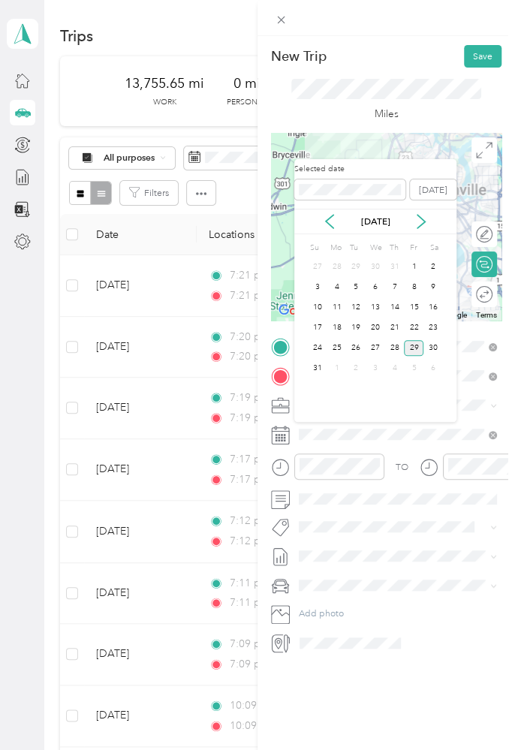
click at [383, 341] on div "27" at bounding box center [375, 348] width 20 height 16
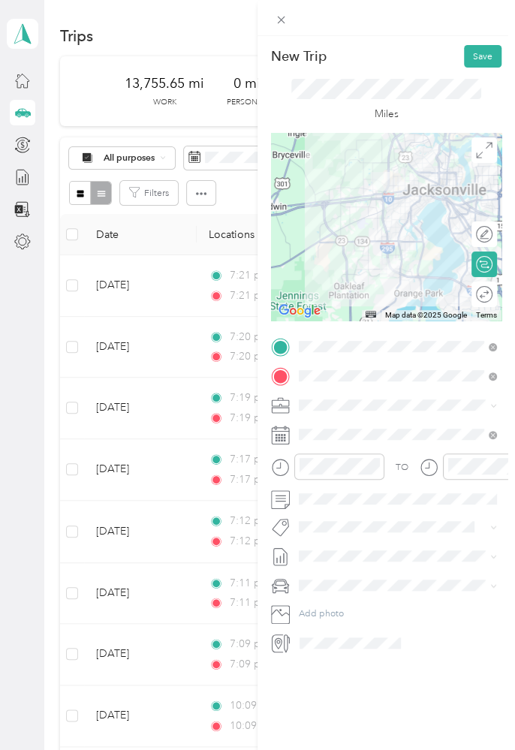
click at [483, 54] on button "Save" at bounding box center [483, 56] width 38 height 23
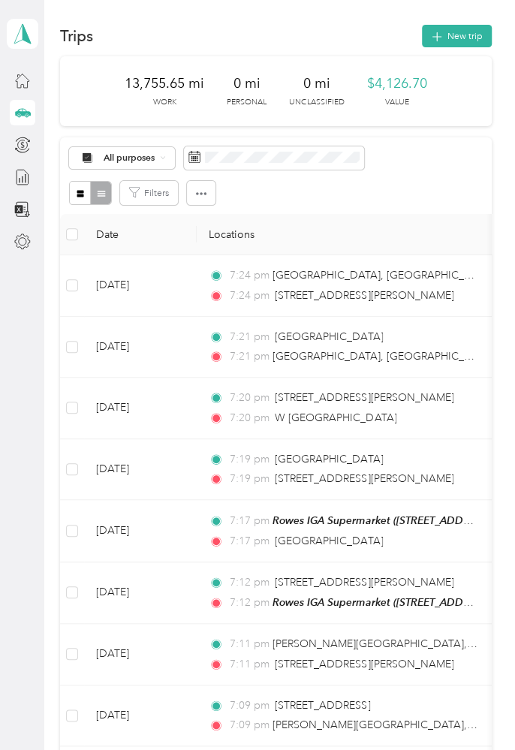
click at [452, 39] on button "New trip" at bounding box center [457, 36] width 70 height 23
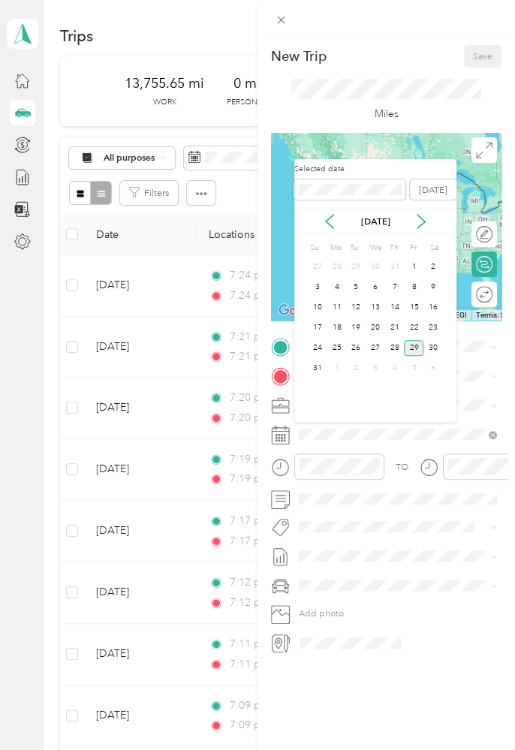
click at [393, 343] on div "28" at bounding box center [395, 348] width 20 height 16
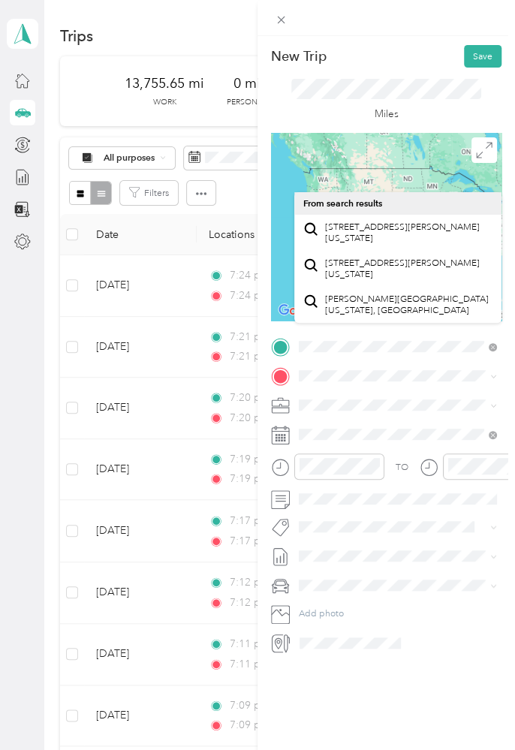
click at [338, 236] on span "[STREET_ADDRESS][PERSON_NAME][US_STATE]" at bounding box center [408, 232] width 167 height 23
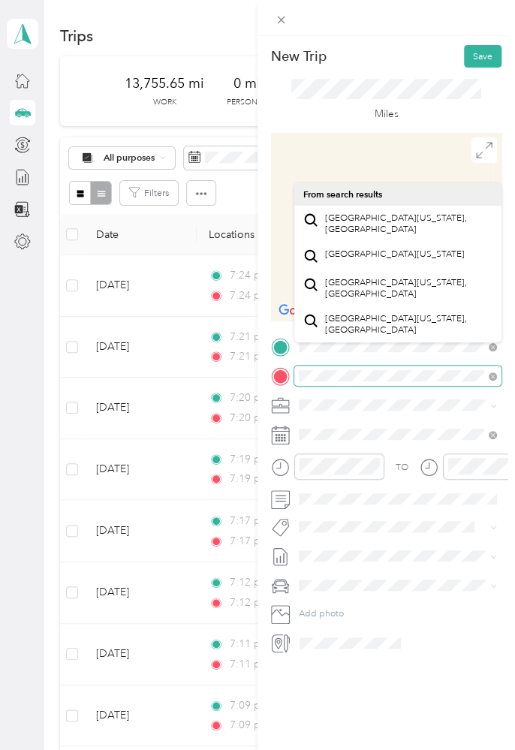
scroll to position [0, 5]
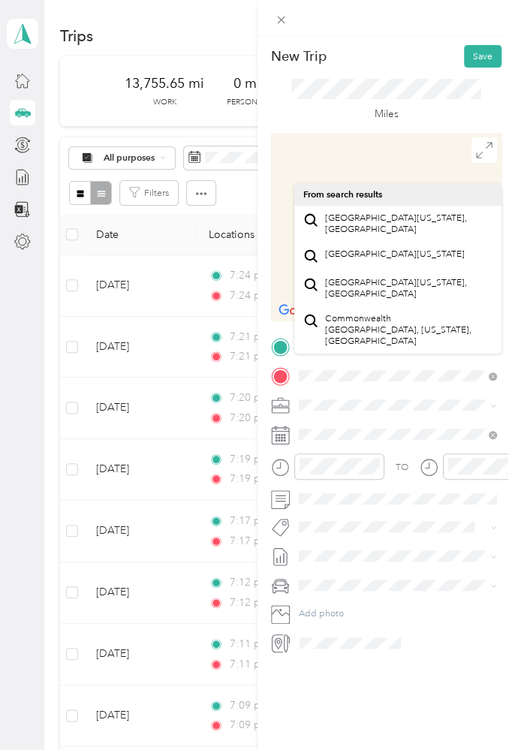
click at [456, 224] on span "[GEOGRAPHIC_DATA][US_STATE], [GEOGRAPHIC_DATA]" at bounding box center [408, 223] width 167 height 23
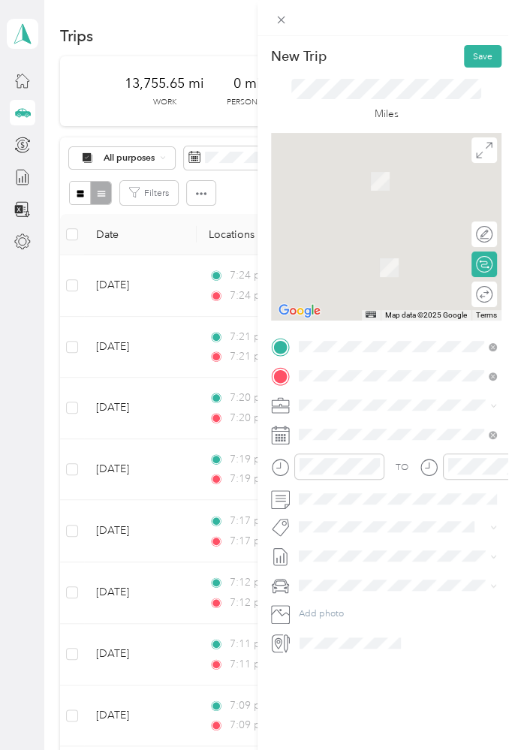
scroll to position [0, 0]
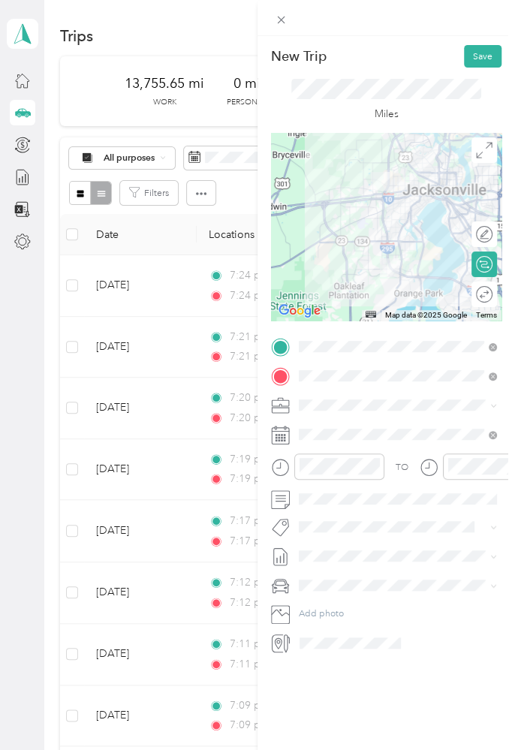
click at [324, 206] on div at bounding box center [386, 227] width 230 height 188
click at [423, 275] on div at bounding box center [386, 227] width 230 height 188
click at [405, 195] on div at bounding box center [386, 227] width 230 height 188
click at [346, 200] on div at bounding box center [386, 227] width 230 height 188
click at [484, 45] on button "Save" at bounding box center [483, 56] width 38 height 23
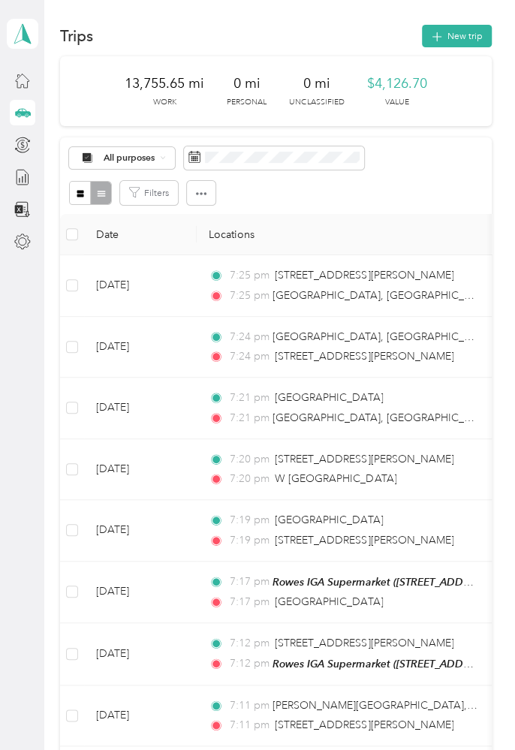
click at [463, 36] on button "New trip" at bounding box center [457, 36] width 70 height 23
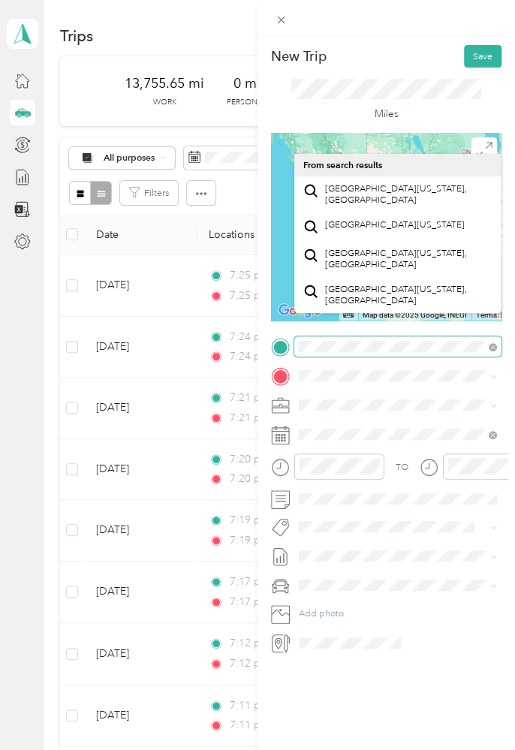
scroll to position [0, 5]
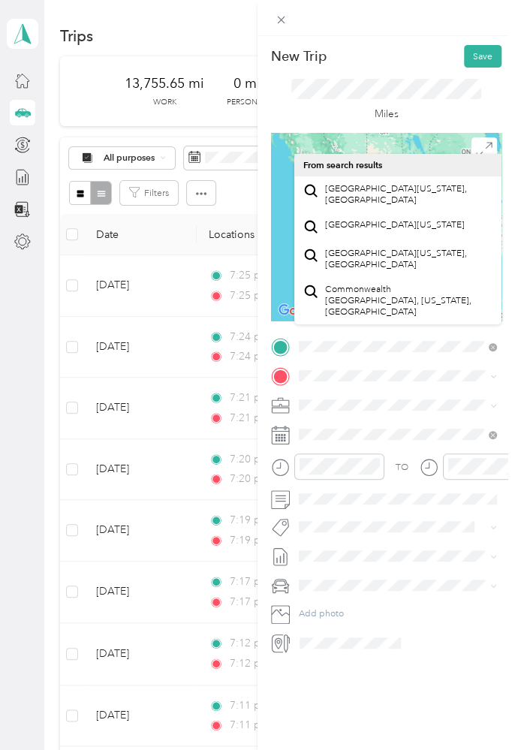
click at [458, 196] on span "[GEOGRAPHIC_DATA][US_STATE], [GEOGRAPHIC_DATA]" at bounding box center [408, 194] width 167 height 23
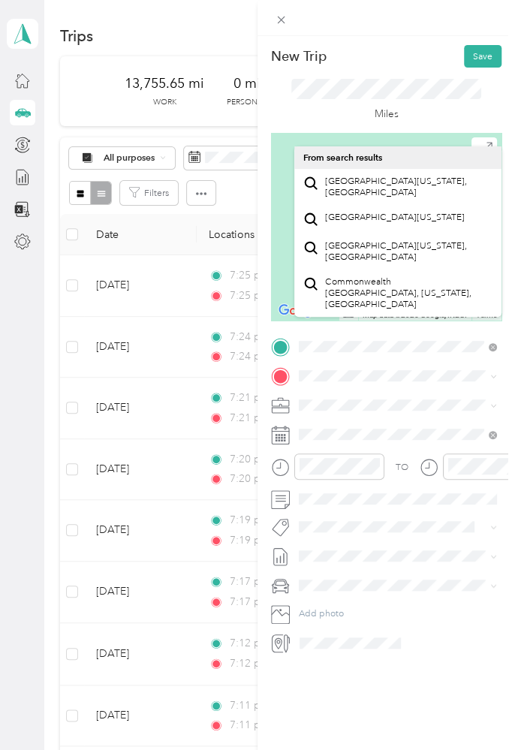
scroll to position [0, 0]
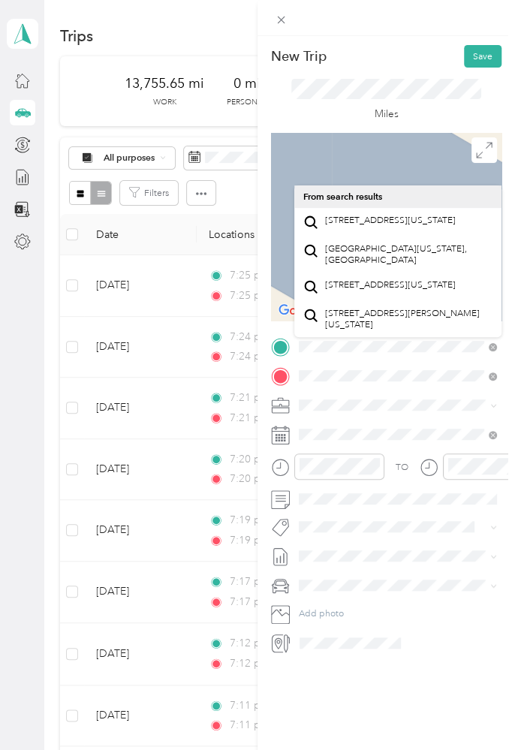
click at [455, 226] on span "[STREET_ADDRESS][US_STATE]" at bounding box center [390, 220] width 131 height 11
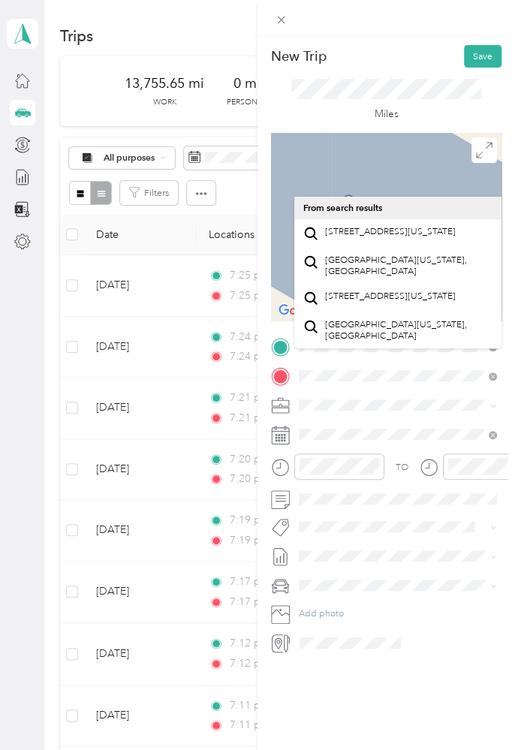
click at [398, 236] on span "[STREET_ADDRESS][US_STATE]" at bounding box center [390, 231] width 131 height 11
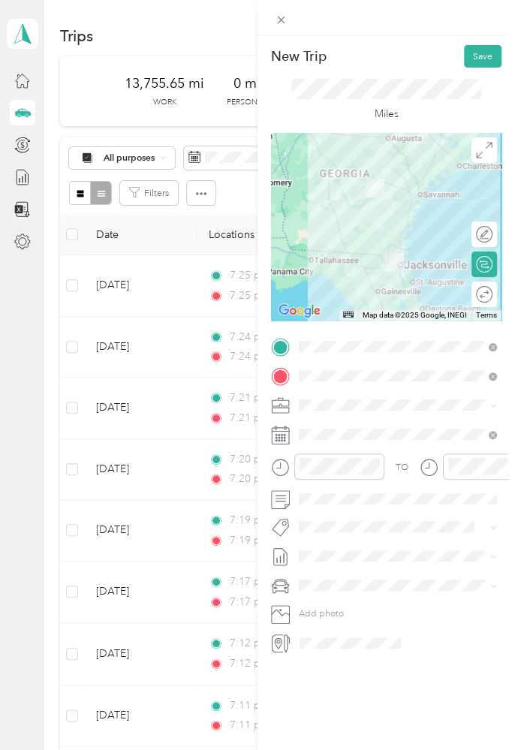
click at [368, 215] on div at bounding box center [386, 227] width 230 height 188
click at [401, 203] on div at bounding box center [386, 227] width 230 height 188
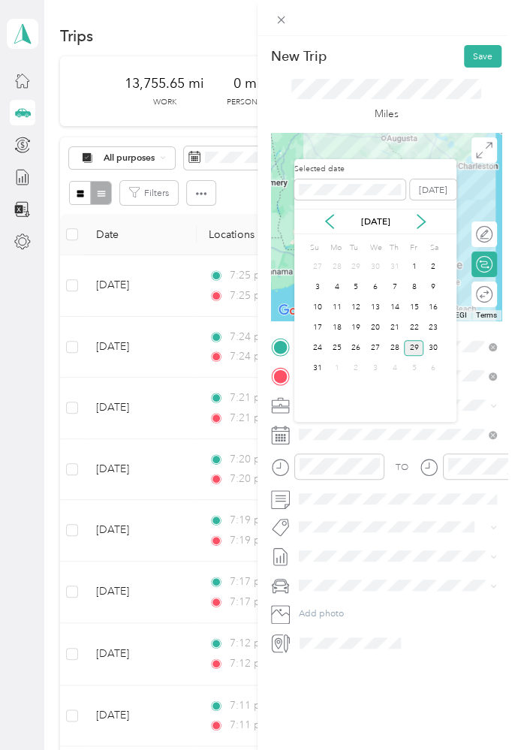
click at [394, 345] on div "28" at bounding box center [395, 348] width 20 height 16
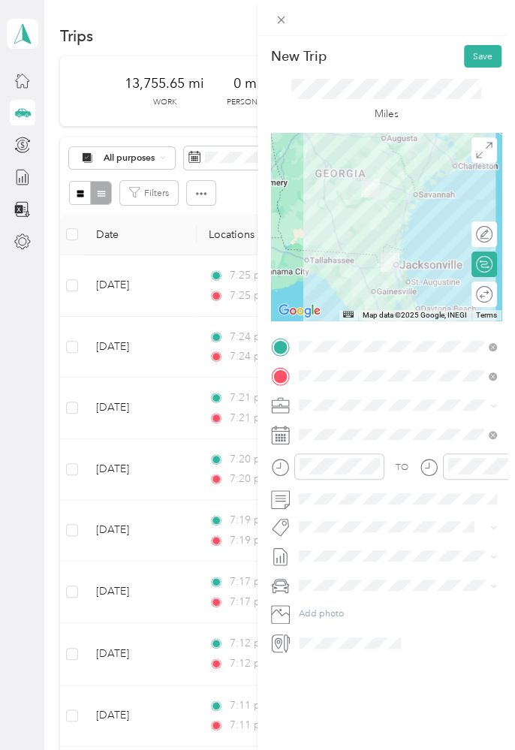
click at [484, 59] on button "Save" at bounding box center [483, 56] width 38 height 23
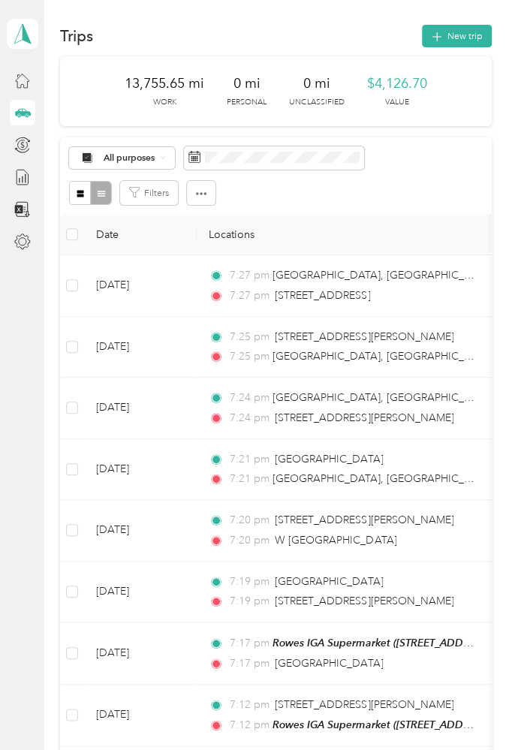
click at [24, 212] on icon at bounding box center [25, 212] width 2 height 0
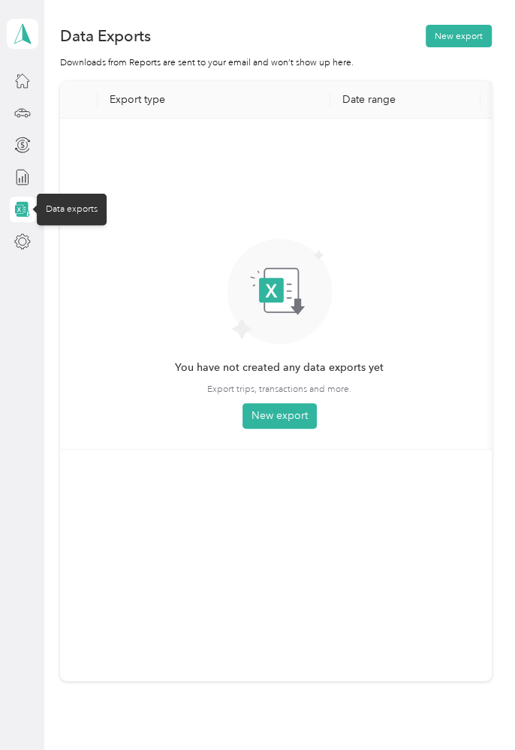
click at [25, 178] on line at bounding box center [25, 178] width 0 height 8
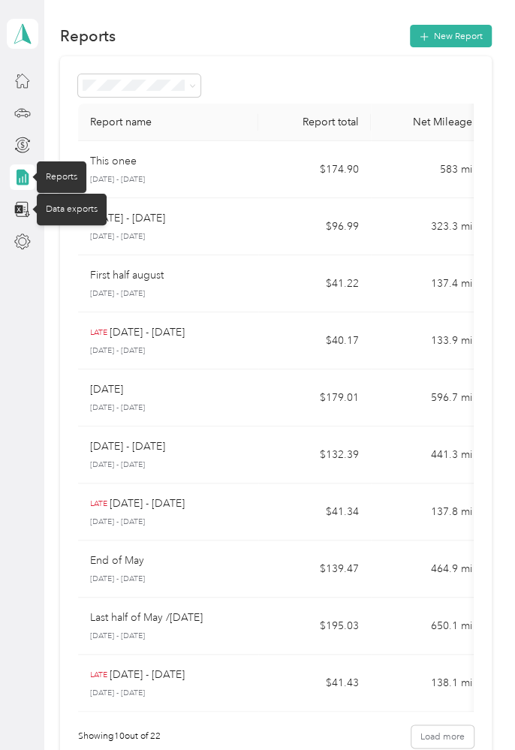
click at [424, 335] on td "133.9 mi" at bounding box center [427, 340] width 113 height 57
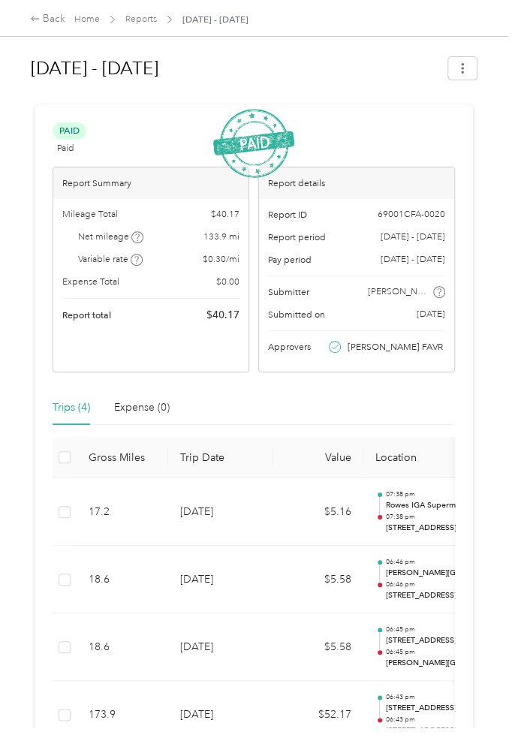
click at [336, 206] on div "Report ID 69001CFA-0020 Report period [DATE] - [DATE] Pay period [DATE] - [DATE…" at bounding box center [356, 285] width 195 height 173
click at [410, 305] on div "Report ID 69001CFA-0020 Report period [DATE] - [DATE] Pay period [DATE] - [DATE…" at bounding box center [356, 285] width 195 height 173
click at [407, 230] on span "[DATE] - [DATE]" at bounding box center [412, 237] width 65 height 14
click at [407, 236] on span "[DATE] - [DATE]" at bounding box center [412, 237] width 65 height 14
click at [404, 176] on div "Report details" at bounding box center [356, 183] width 195 height 32
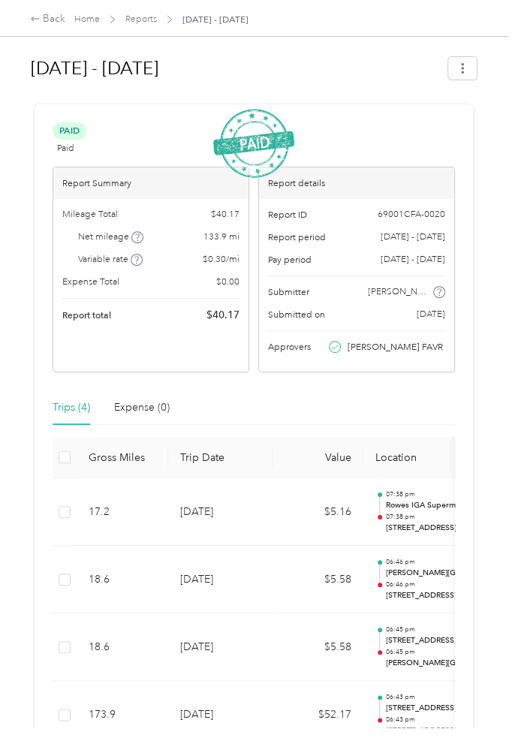
click at [405, 239] on span "[DATE] - [DATE]" at bounding box center [412, 237] width 65 height 14
click at [152, 20] on link "Reports" at bounding box center [141, 19] width 32 height 11
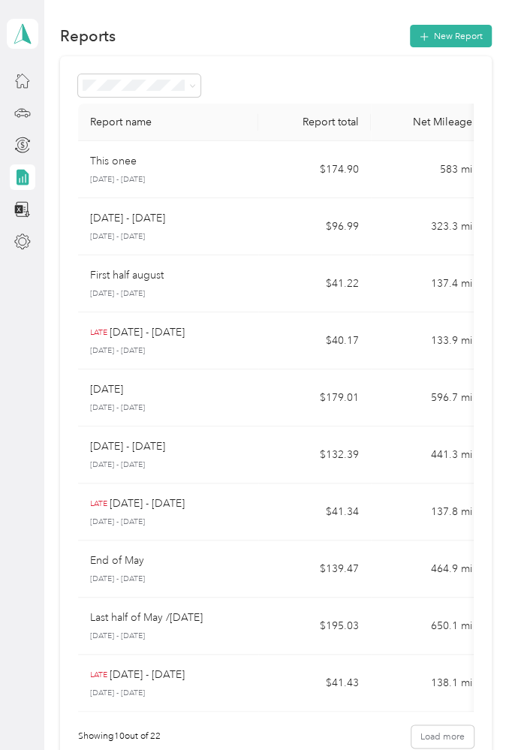
click at [437, 284] on td "137.4 mi" at bounding box center [427, 283] width 113 height 57
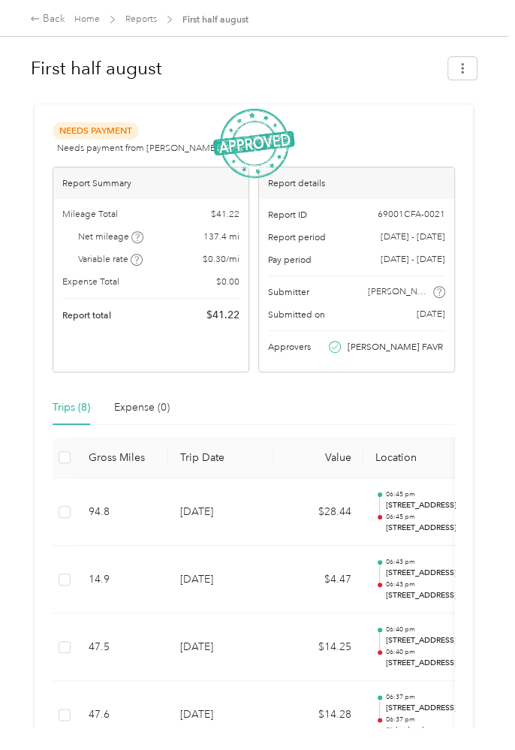
click at [148, 19] on link "Reports" at bounding box center [141, 19] width 32 height 11
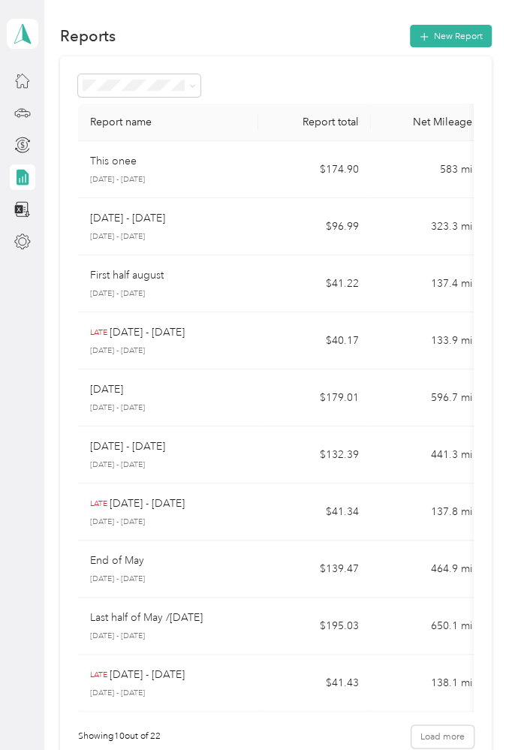
click at [380, 222] on td "323.3 mi" at bounding box center [427, 226] width 113 height 57
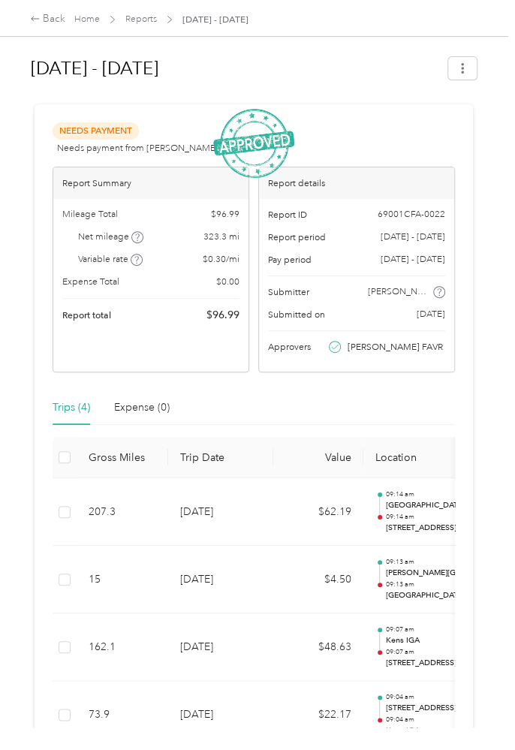
click at [152, 19] on link "Reports" at bounding box center [141, 19] width 32 height 11
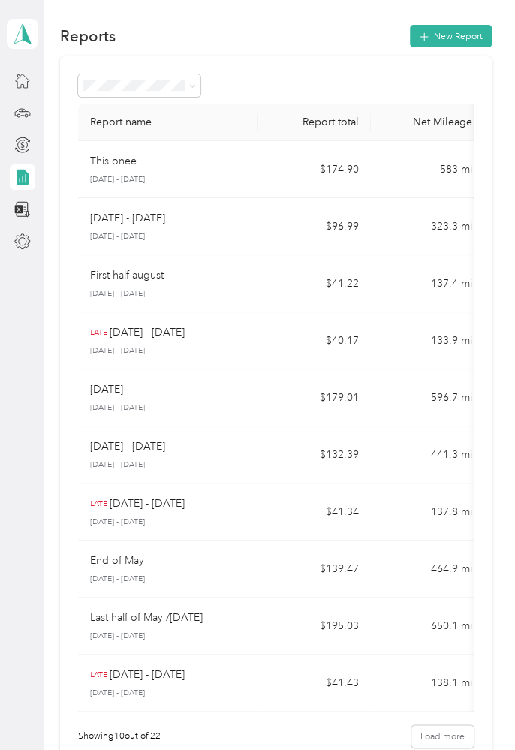
click at [27, 179] on icon at bounding box center [23, 178] width 12 height 16
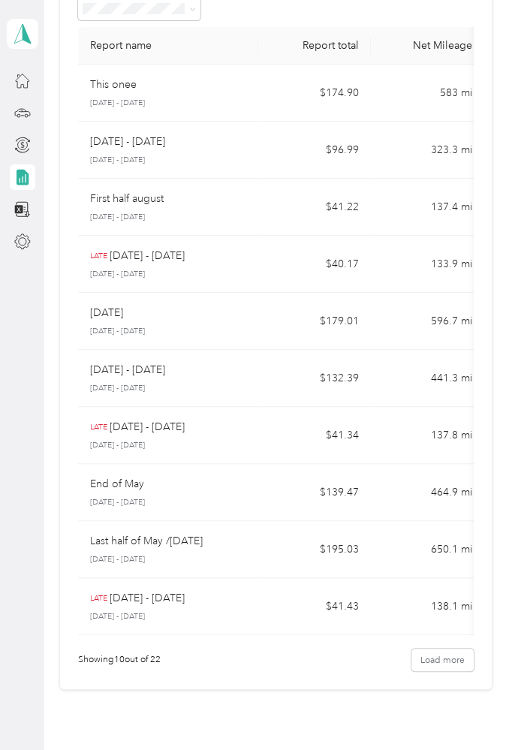
click at [29, 145] on icon at bounding box center [22, 145] width 17 height 17
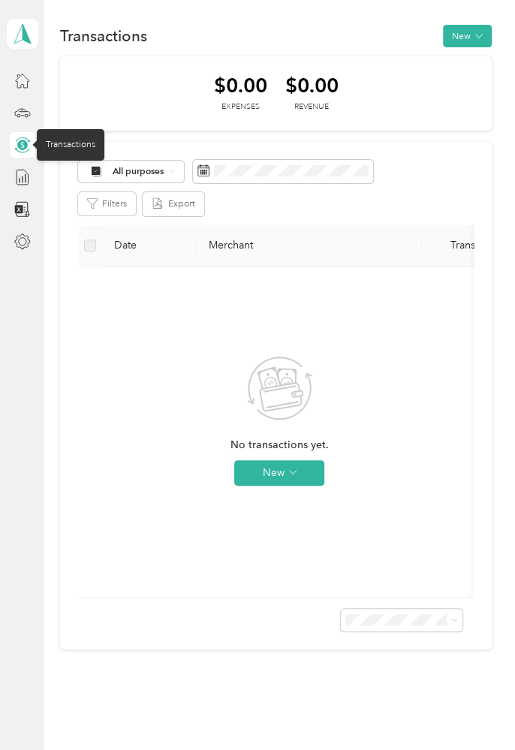
click at [29, 113] on icon at bounding box center [22, 112] width 17 height 17
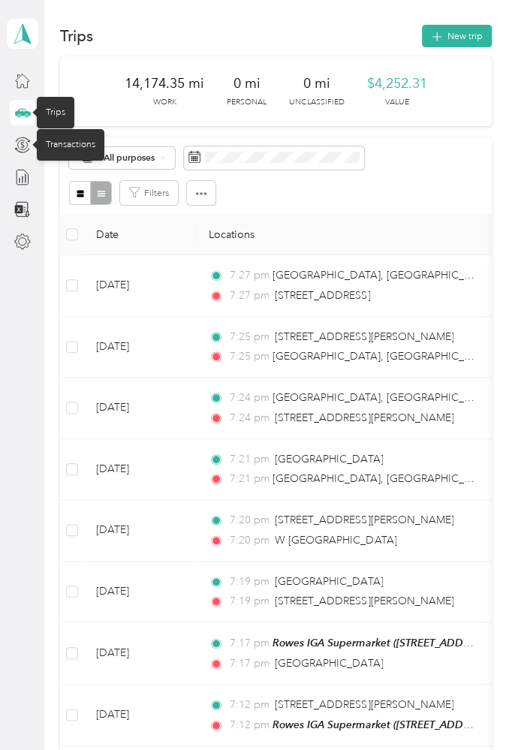
click at [25, 237] on icon at bounding box center [22, 241] width 17 height 17
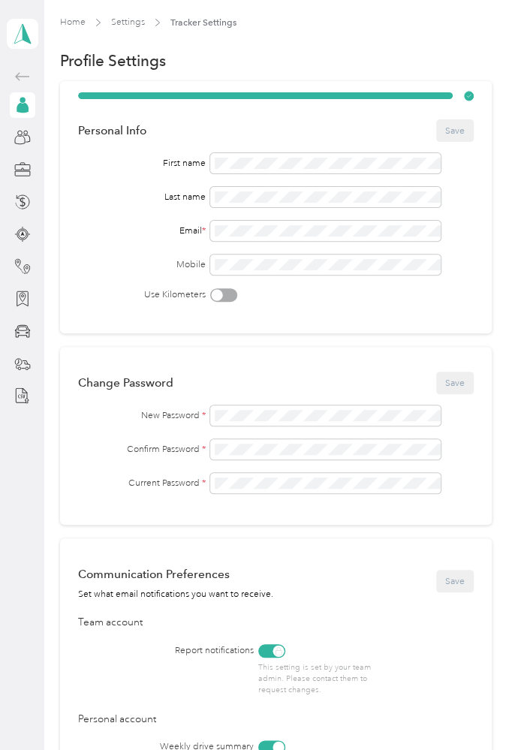
click at [19, 397] on icon at bounding box center [22, 395] width 17 height 17
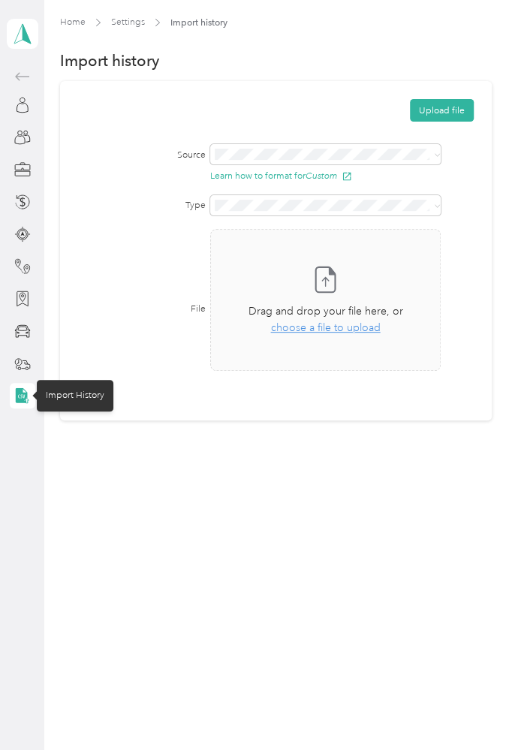
click at [22, 72] on icon at bounding box center [23, 77] width 18 height 18
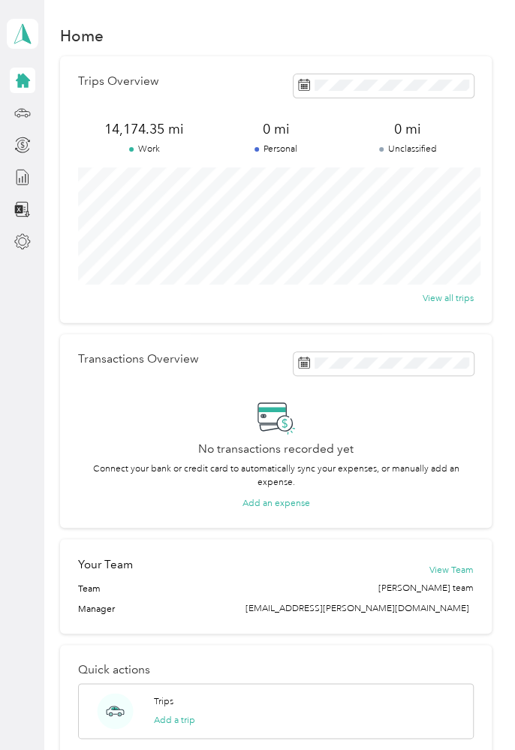
click at [29, 150] on icon at bounding box center [22, 145] width 17 height 17
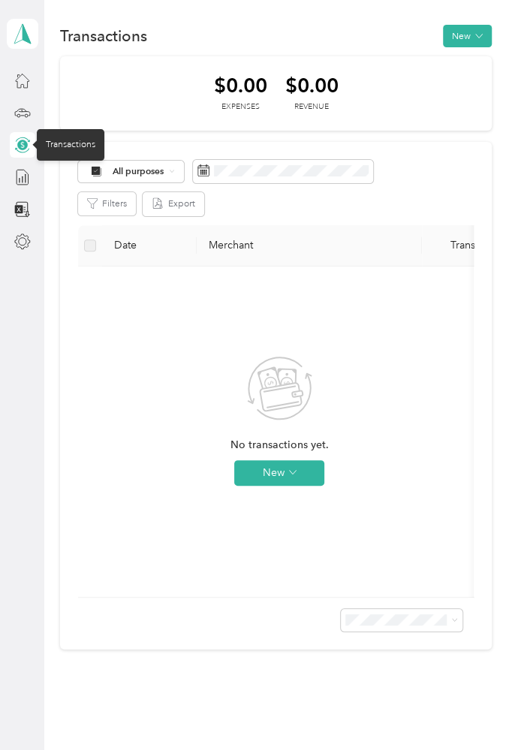
click at [25, 178] on line at bounding box center [25, 178] width 0 height 8
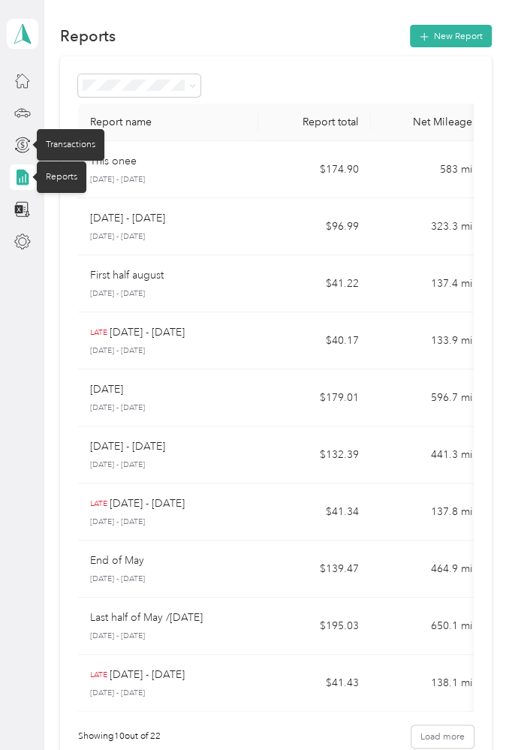
click at [352, 163] on td "$174.90" at bounding box center [314, 169] width 113 height 57
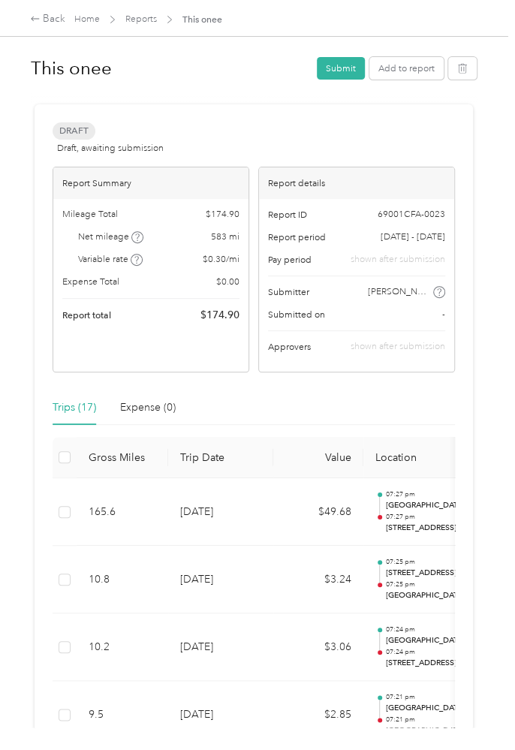
click at [356, 67] on button "Submit" at bounding box center [341, 68] width 48 height 23
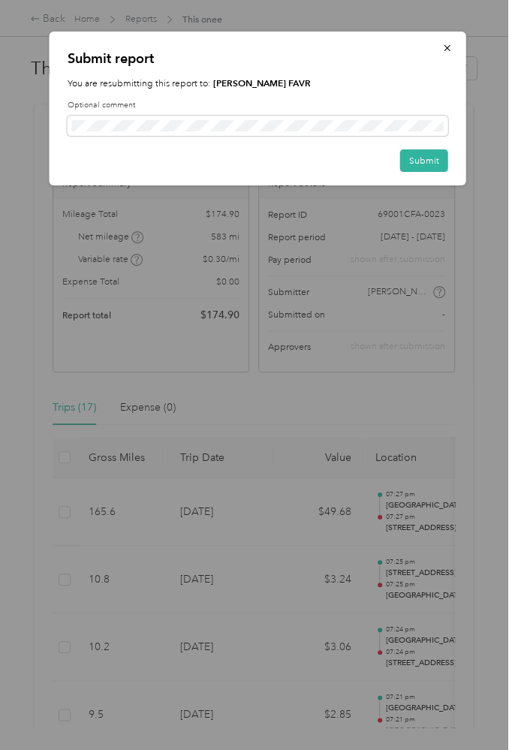
click at [415, 158] on button "Submit" at bounding box center [424, 160] width 48 height 23
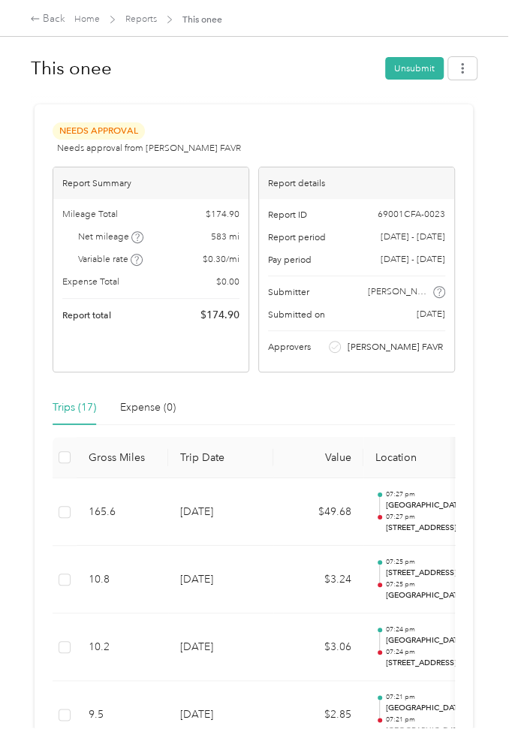
click at [137, 18] on link "Reports" at bounding box center [141, 19] width 32 height 11
